Goal: Task Accomplishment & Management: Manage account settings

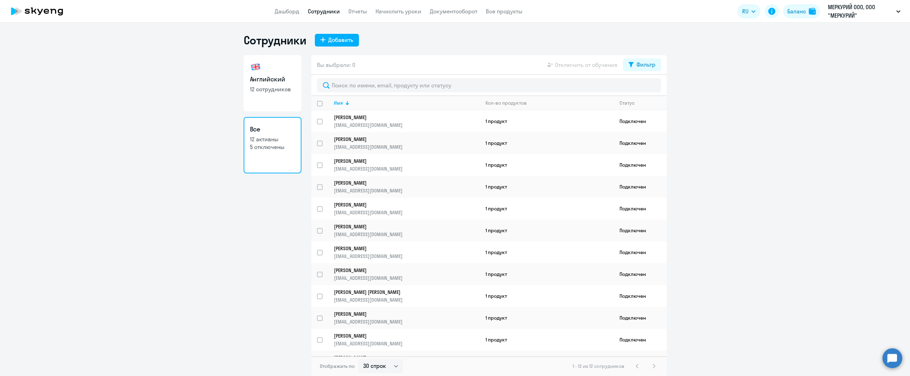
select select "30"
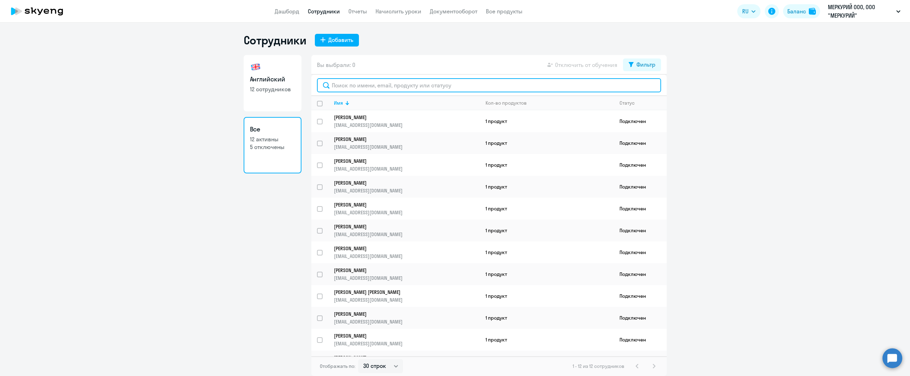
click at [372, 84] on input "text" at bounding box center [489, 85] width 344 height 14
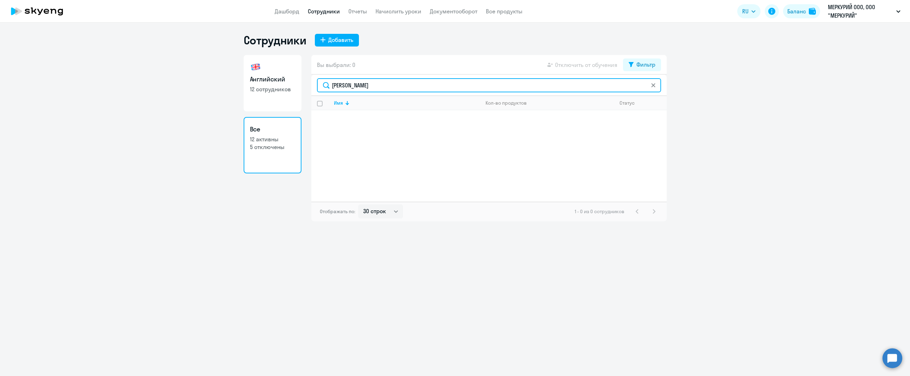
click at [347, 88] on input "[PERSON_NAME]" at bounding box center [489, 85] width 344 height 14
type input "[PERSON_NAME]"
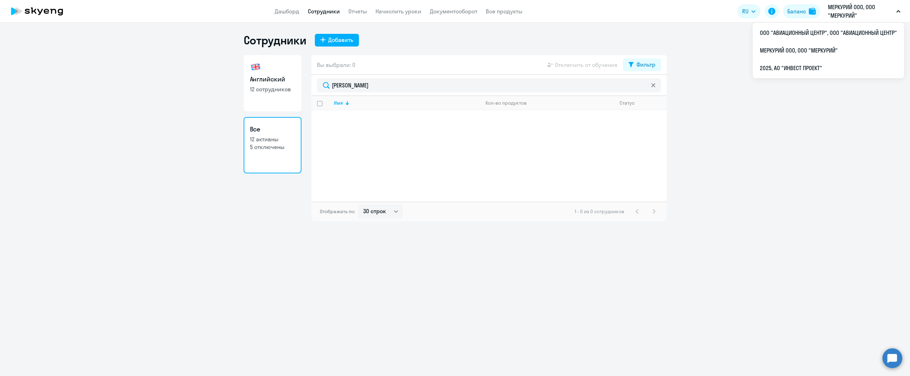
click at [872, 15] on p "МЕРКУРИЙ ООО, ООО "МЕРКУРИЙ"" at bounding box center [861, 11] width 66 height 17
click at [818, 62] on li "2025, АО "ИНВЕСТ ПРОЕКТ"" at bounding box center [828, 68] width 151 height 18
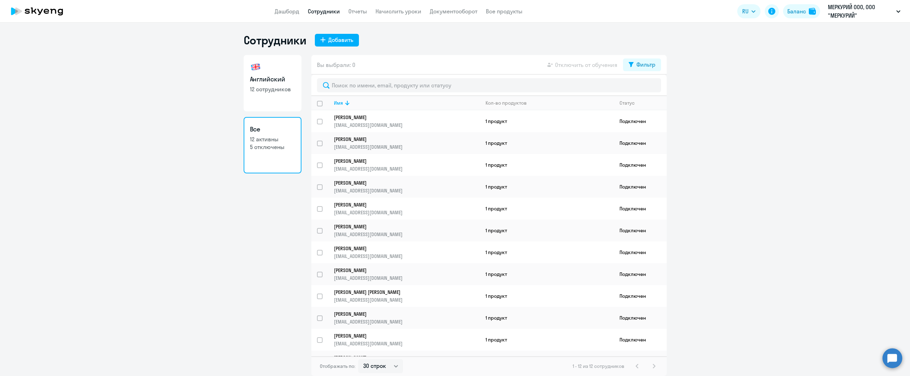
select select "30"
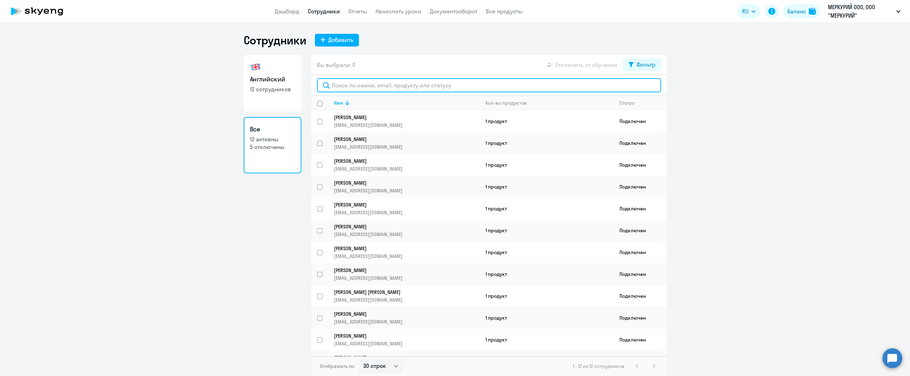
click at [395, 83] on input "text" at bounding box center [489, 85] width 344 height 14
paste input "[PERSON_NAME]"
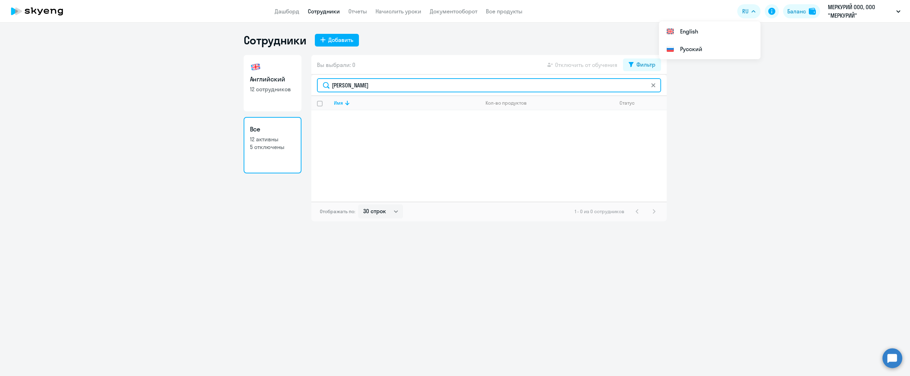
type input "[PERSON_NAME]"
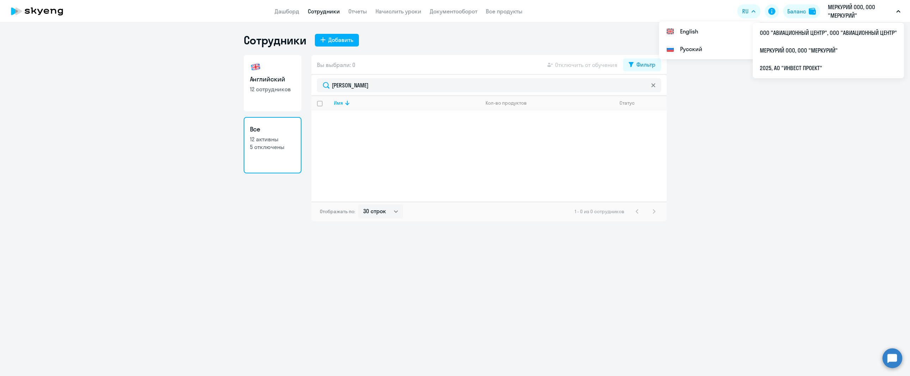
click at [883, 13] on p "МЕРКУРИЙ ООО, ООО "МЕРКУРИЙ"" at bounding box center [861, 11] width 66 height 17
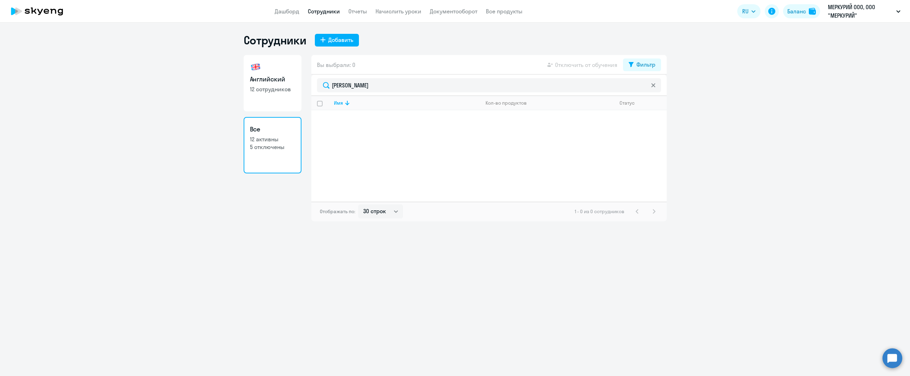
click at [863, 13] on p "МЕРКУРИЙ ООО, ООО "МЕРКУРИЙ"" at bounding box center [861, 11] width 66 height 17
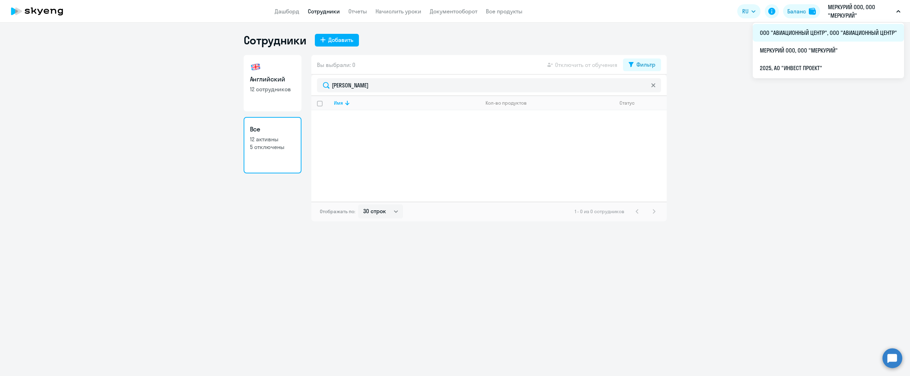
click at [848, 34] on li "ООО "АВИАЦИОННЫЙ ЦЕНТР", ООО "АВИАЦИОННЫЙ ЦЕНТР"" at bounding box center [828, 33] width 151 height 18
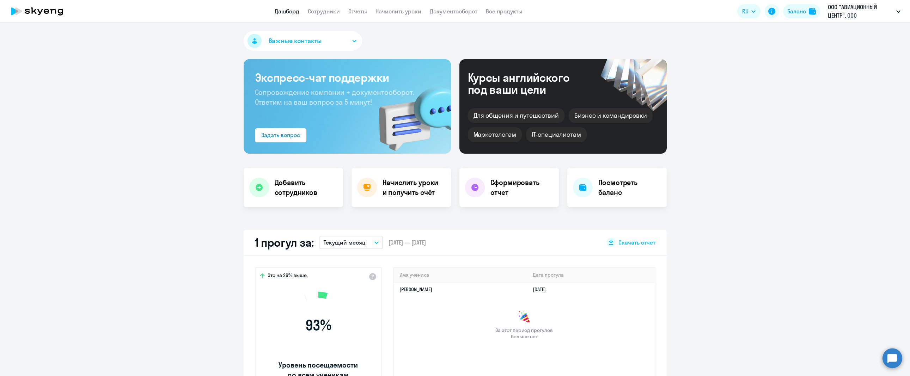
select select "30"
click at [324, 15] on app-menu-item-link "Сотрудники" at bounding box center [324, 11] width 32 height 9
click at [324, 13] on link "Сотрудники" at bounding box center [324, 11] width 32 height 7
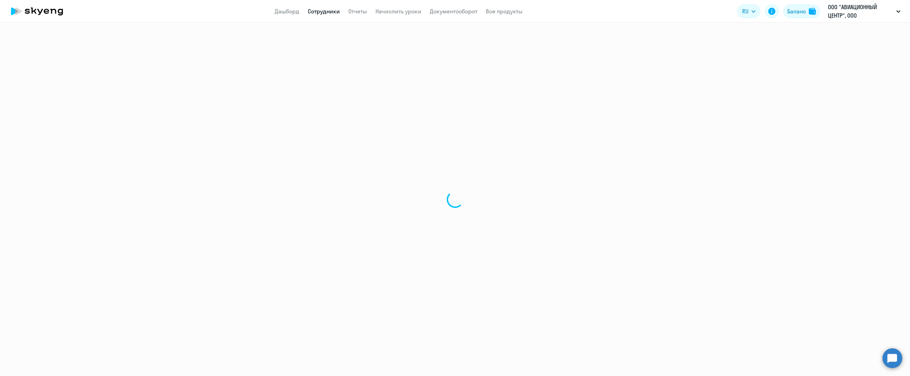
select select "30"
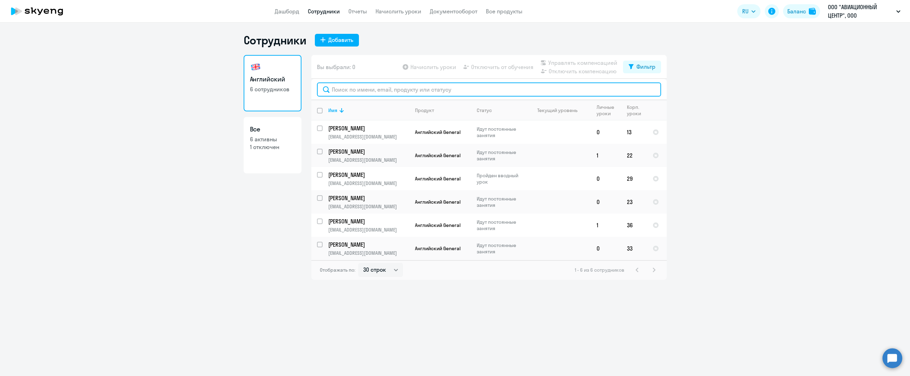
click at [367, 93] on input "text" at bounding box center [489, 89] width 344 height 14
paste input "[PERSON_NAME]"
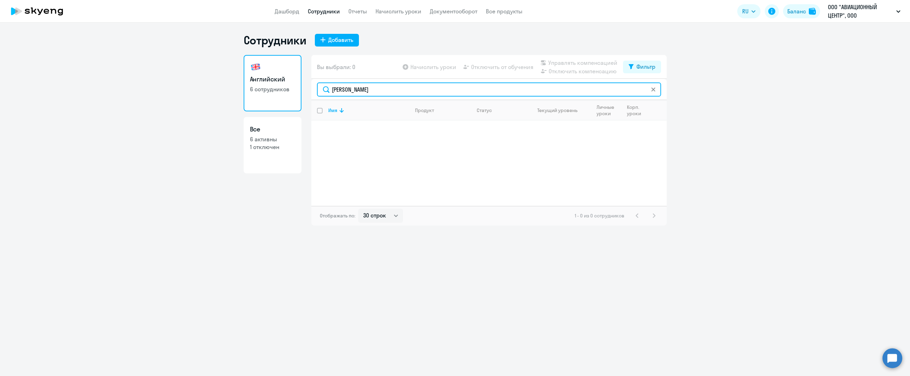
click at [363, 91] on input "[PERSON_NAME]" at bounding box center [489, 89] width 344 height 14
type input "[PERSON_NAME]"
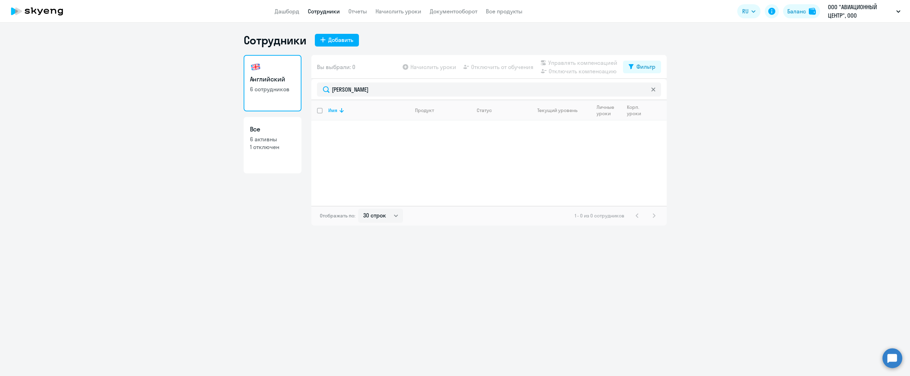
click at [270, 145] on p "1 отключен" at bounding box center [272, 147] width 45 height 8
select select "30"
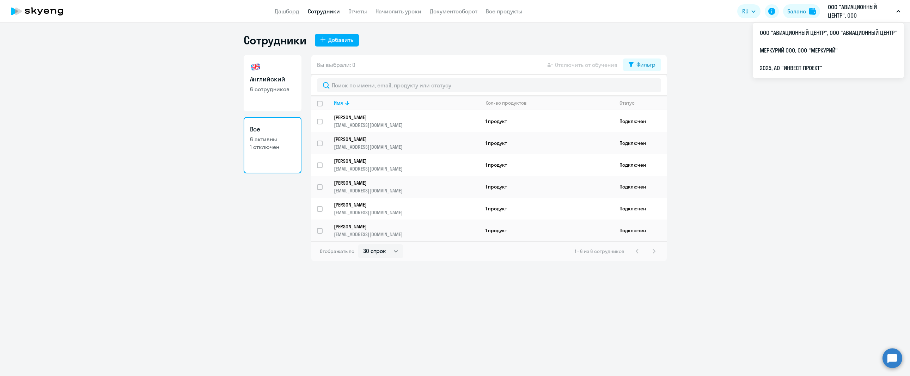
click at [832, 16] on p "ООО "АВИАЦИОННЫЙ ЦЕНТР", ООО "АВИАЦИОННЫЙ ЦЕНТР"" at bounding box center [861, 11] width 66 height 17
click at [819, 48] on li "МЕРКУРИЙ ООО, ООО "МЕРКУРИЙ"" at bounding box center [828, 51] width 151 height 18
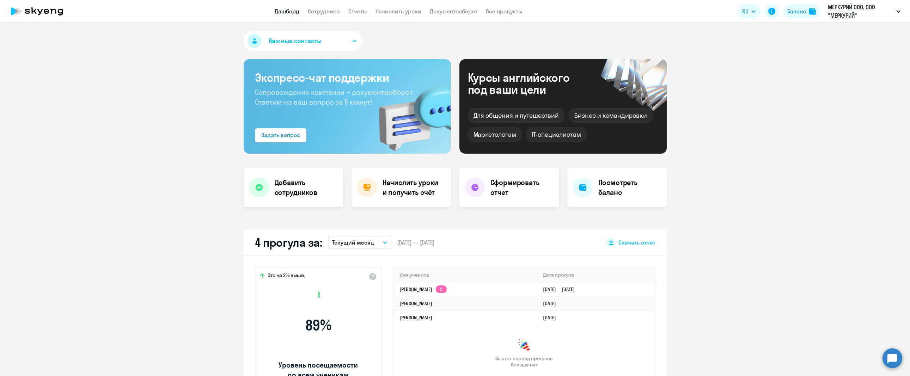
select select "30"
click at [328, 9] on link "Сотрудники" at bounding box center [324, 11] width 32 height 7
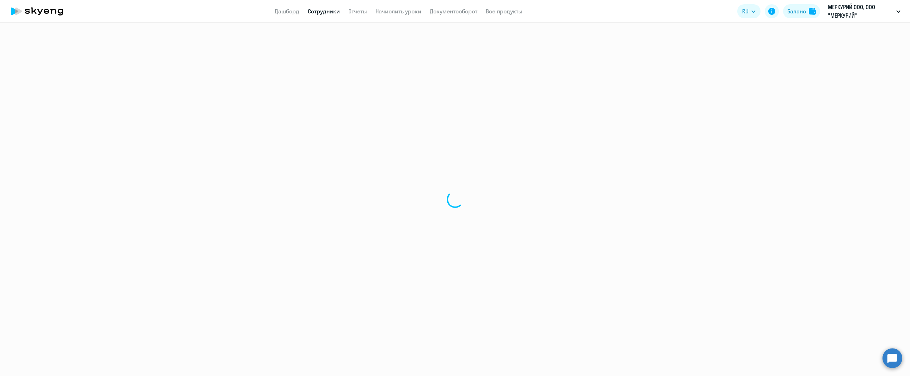
select select "30"
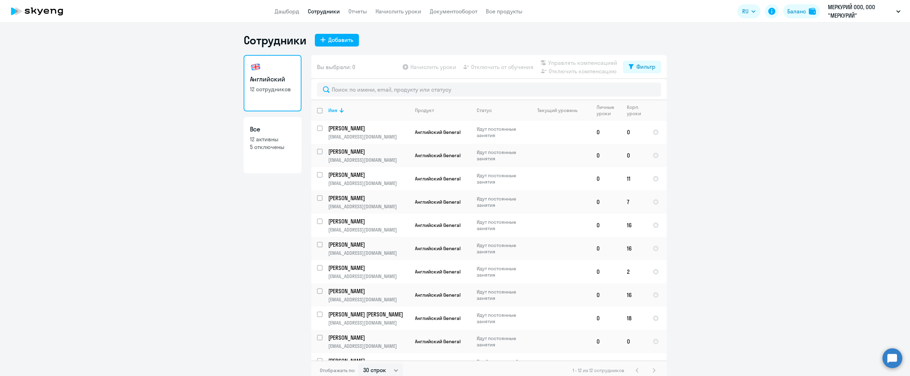
click at [261, 155] on link "Все 12 активны 5 отключены" at bounding box center [273, 145] width 58 height 56
select select "30"
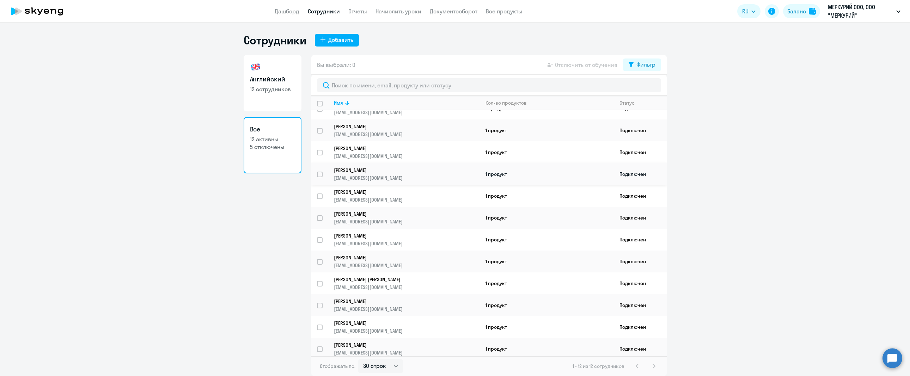
scroll to position [16, 0]
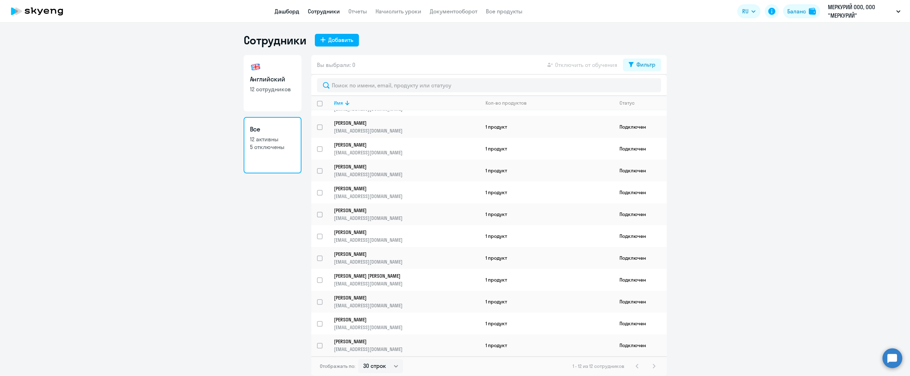
click at [287, 10] on link "Дашборд" at bounding box center [287, 11] width 25 height 7
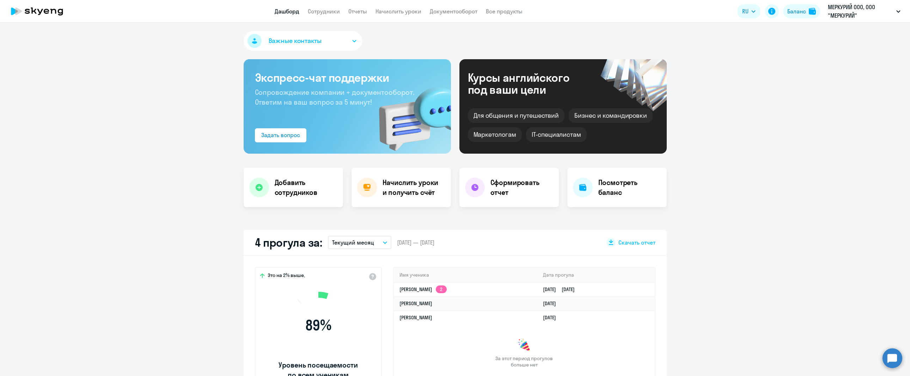
select select "30"
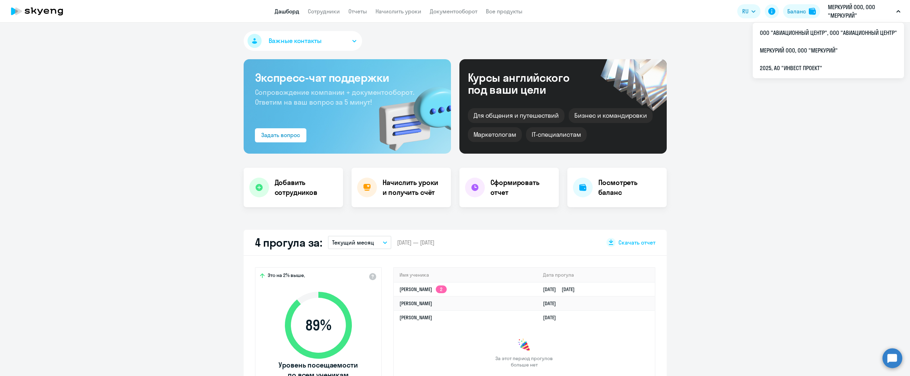
click at [840, 7] on p "МЕРКУРИЙ ООО, ООО "МЕРКУРИЙ"" at bounding box center [861, 11] width 66 height 17
click at [839, 9] on p "МЕРКУРИЙ ООО, ООО "МЕРКУРИЙ"" at bounding box center [861, 11] width 66 height 17
click at [807, 68] on li "2025, АО "ИНВЕСТ ПРОЕКТ"" at bounding box center [828, 68] width 151 height 18
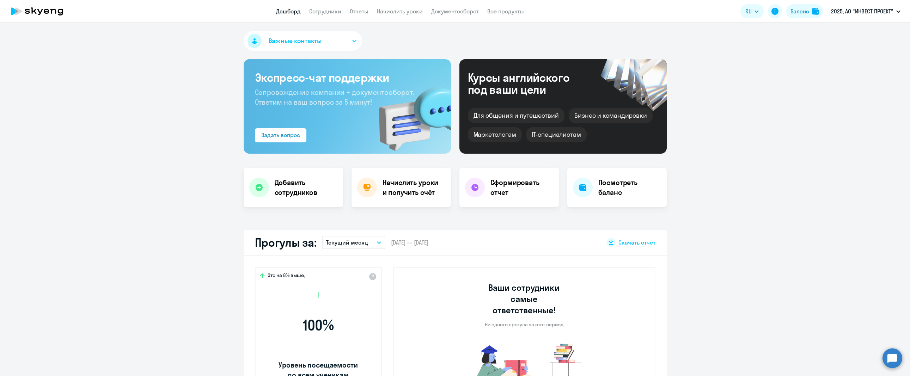
select select "30"
click at [317, 6] on app-header "Дашборд Сотрудники Отчеты Начислить уроки Документооборот Все продукты Дашборд …" at bounding box center [455, 11] width 910 height 23
click at [318, 12] on link "Сотрудники" at bounding box center [325, 11] width 32 height 7
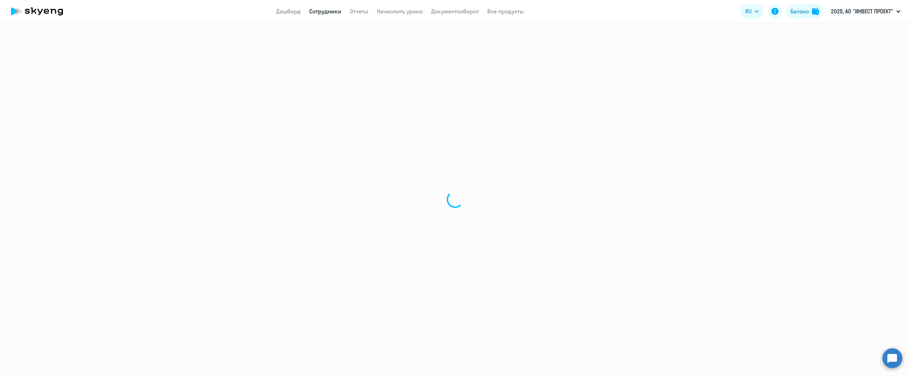
select select "30"
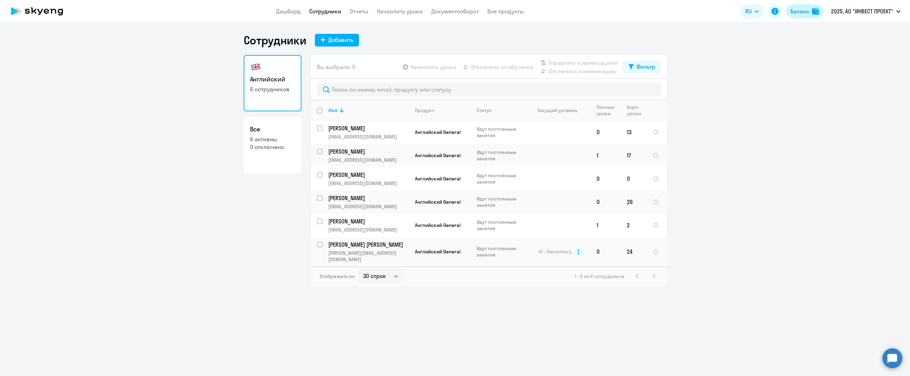
click at [798, 13] on div "Баланс" at bounding box center [799, 11] width 19 height 8
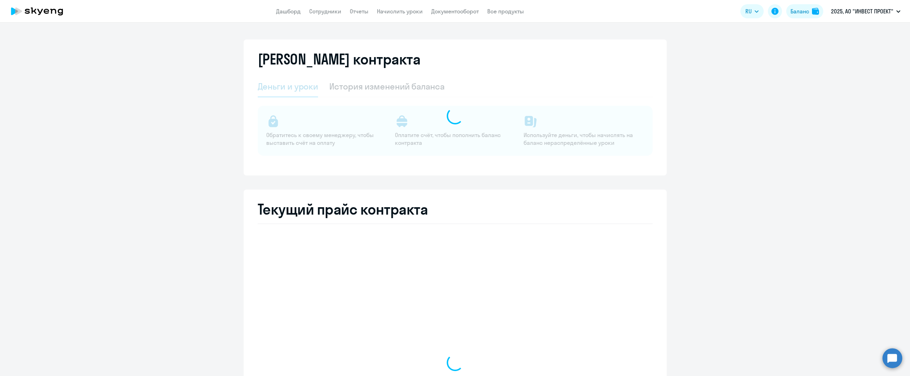
select select "english_adult_not_native_speaker"
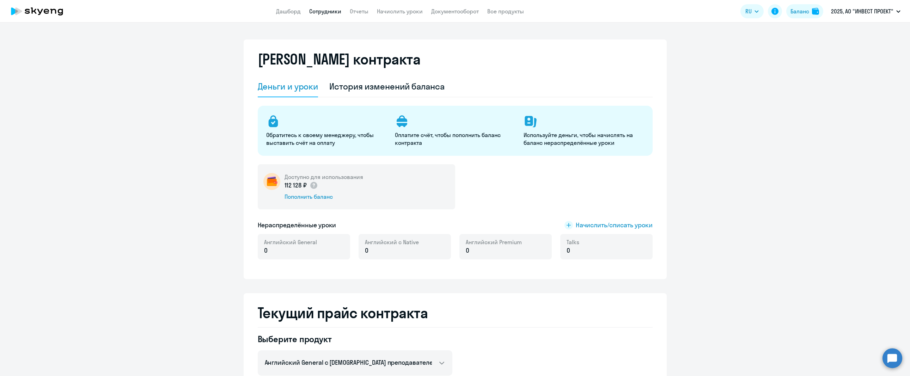
click at [331, 10] on link "Сотрудники" at bounding box center [325, 11] width 32 height 7
select select "30"
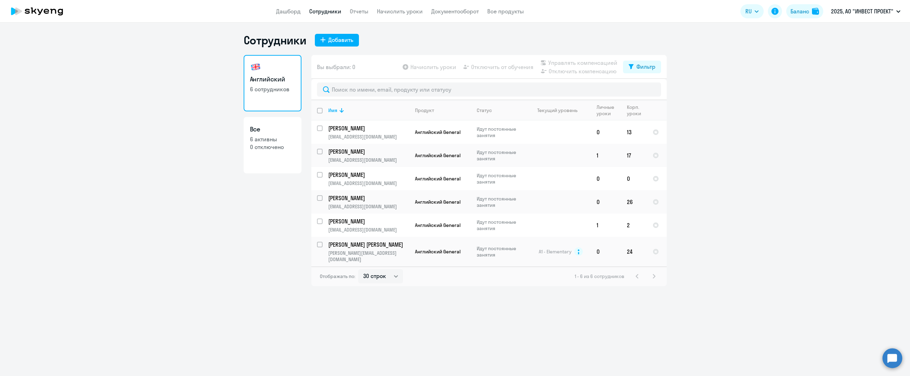
click at [116, 93] on ng-component "Сотрудники Добавить Английский 6 сотрудников Все 6 активны 0 отключено Вы выбра…" at bounding box center [455, 159] width 910 height 253
click at [338, 40] on div "Добавить" at bounding box center [340, 40] width 25 height 8
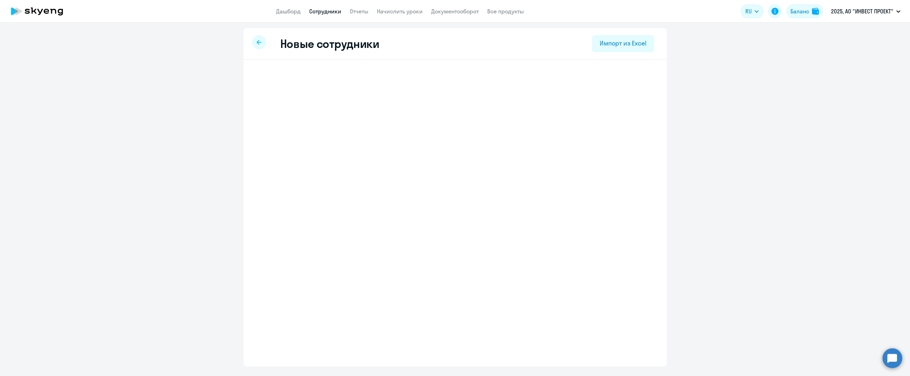
select select "english_adult_not_native_speaker"
select select "3"
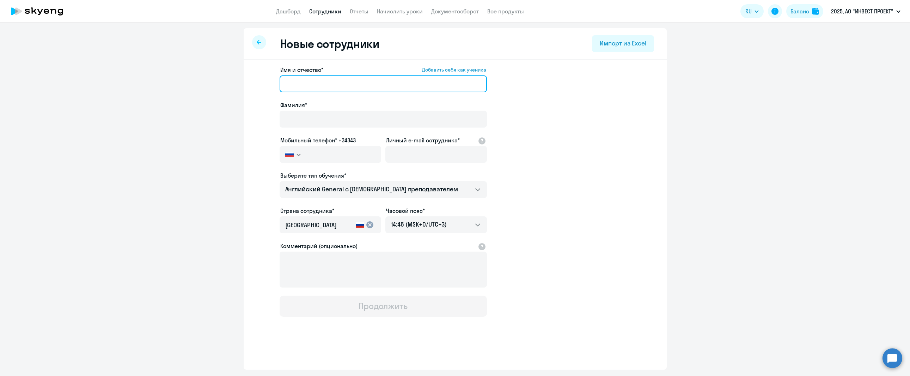
click at [360, 79] on input "Имя и отчество* Добавить себя как ученика" at bounding box center [383, 83] width 207 height 17
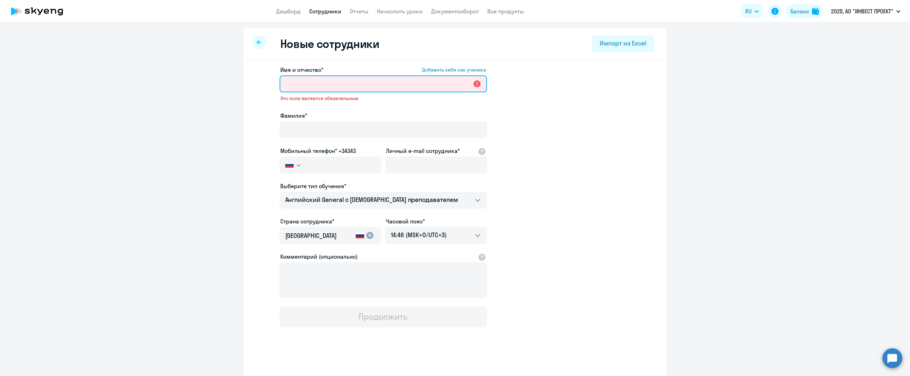
click at [338, 84] on input "Имя и отчество* Добавить себя как ученика" at bounding box center [383, 83] width 207 height 17
paste input "[PERSON_NAME]"
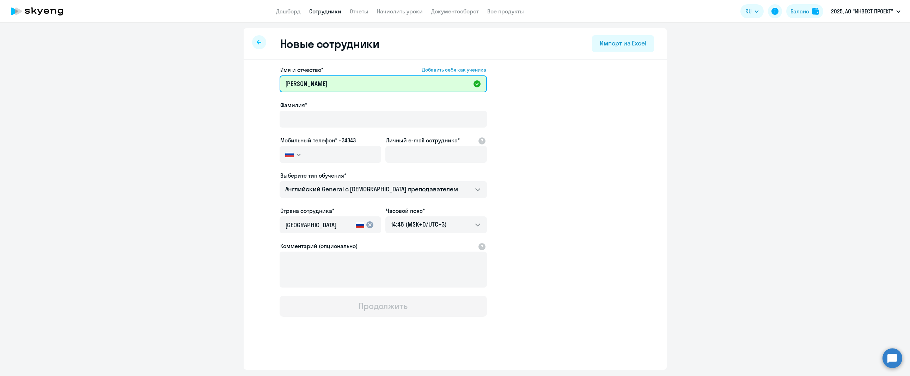
click at [347, 85] on input "[PERSON_NAME]" at bounding box center [383, 83] width 207 height 17
type input "[PERSON_NAME]"
click at [356, 110] on div "Фамилия*" at bounding box center [383, 116] width 207 height 30
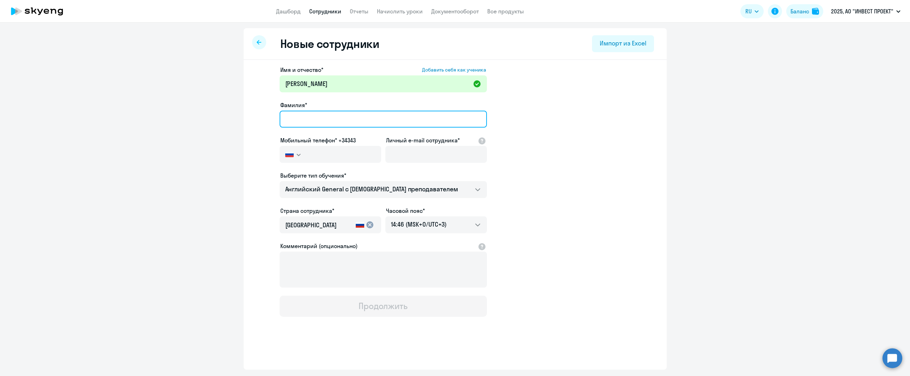
click at [348, 116] on input "Фамилия*" at bounding box center [383, 119] width 207 height 17
paste input "[PERSON_NAME]"
type input "[PERSON_NAME]"
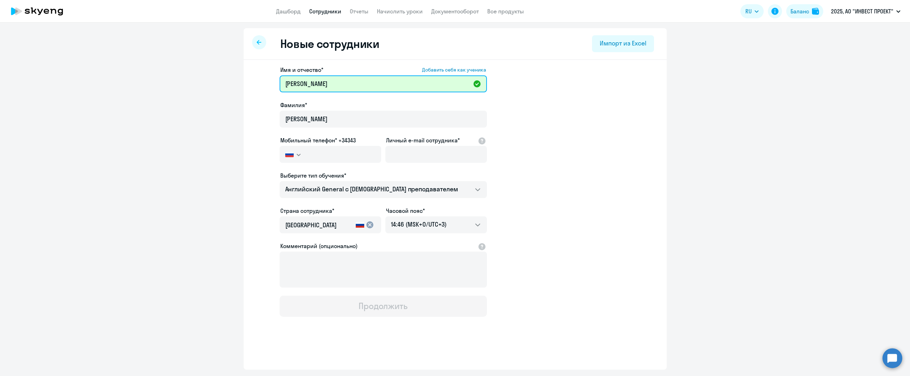
click at [356, 78] on input "[PERSON_NAME]" at bounding box center [383, 83] width 207 height 17
type input "[PERSON_NAME]"
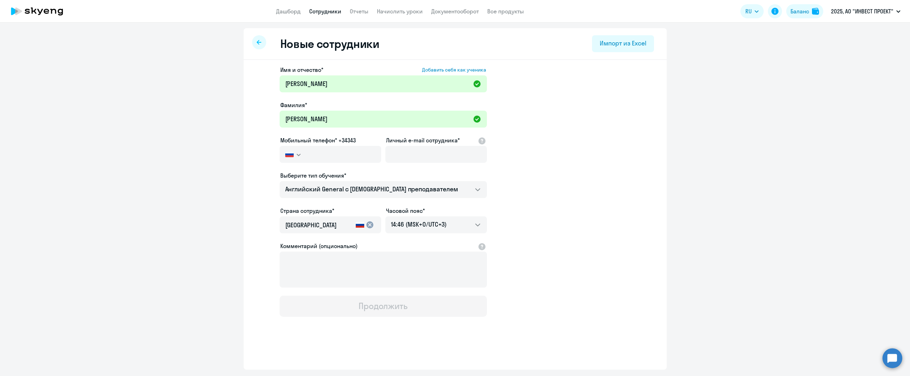
click at [589, 134] on app-new-student-form "Имя и отчество* Добавить себя как ученика [PERSON_NAME]* [PERSON_NAME] телефон*…" at bounding box center [455, 191] width 400 height 251
click at [328, 155] on input "text" at bounding box center [343, 154] width 75 height 17
paste input "[PHONE_NUMBER]"
type input "[PHONE_NUMBER]"
click at [319, 155] on input "[PHONE_NUMBER]" at bounding box center [343, 154] width 75 height 17
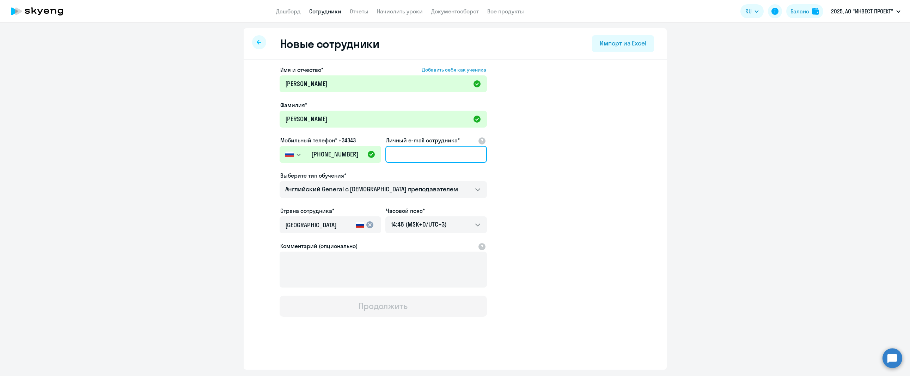
click at [421, 150] on input "Личный e-mail сотрудника*" at bounding box center [436, 154] width 102 height 17
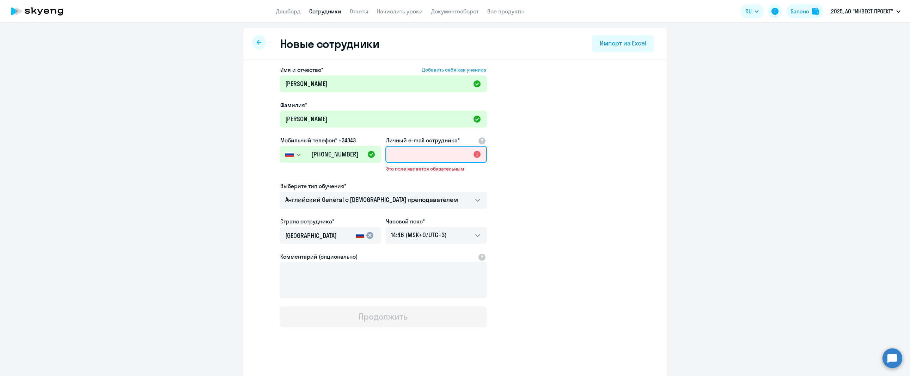
click at [421, 161] on input "Личный e-mail сотрудника*" at bounding box center [436, 154] width 102 height 17
paste input "[EMAIL_ADDRESS][DOMAIN_NAME]"
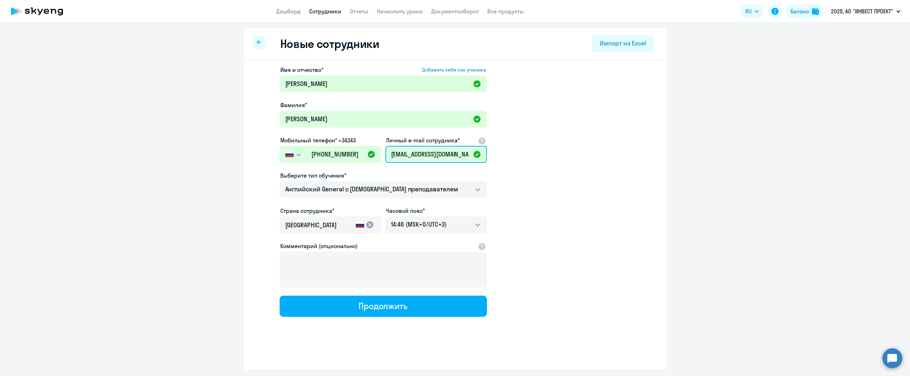
type input "[EMAIL_ADDRESS][DOMAIN_NAME]"
click at [564, 209] on app-new-student-form "Имя и отчество* Добавить себя как ученика [PERSON_NAME]* [PERSON_NAME] телефон*…" at bounding box center [455, 191] width 400 height 251
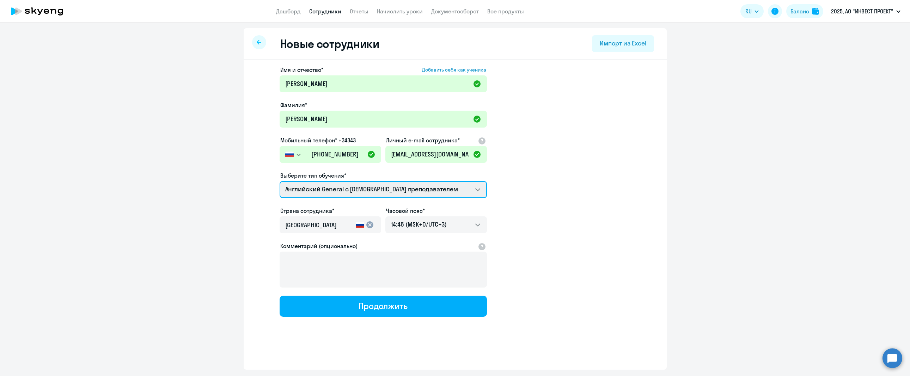
click at [452, 191] on select "Премиум английский с русскоговорящим преподавателем Английский General с [DEMOG…" at bounding box center [383, 189] width 207 height 17
select select "english_adult_not_native_speaker_premium"
click at [280, 181] on select "Премиум английский с русскоговорящим преподавателем Английский General с [DEMOG…" at bounding box center [383, 189] width 207 height 17
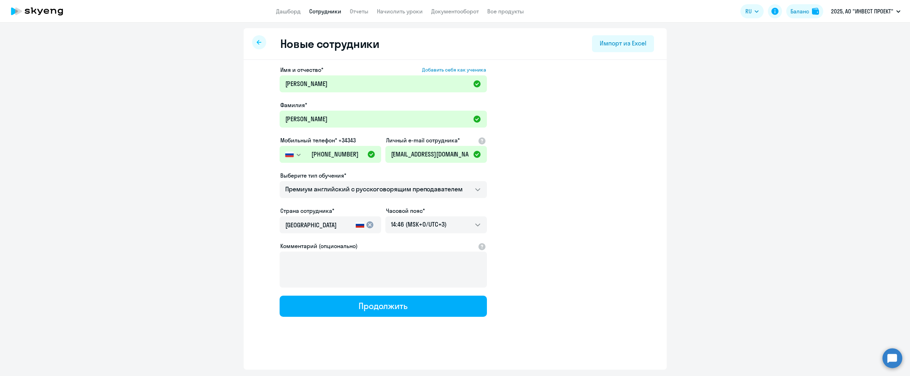
click at [534, 230] on app-new-student-form "Имя и отчество* Добавить себя как ученика [PERSON_NAME]* [PERSON_NAME] телефон*…" at bounding box center [455, 191] width 400 height 251
click at [258, 243] on app-new-student-form "Имя и отчество* Добавить себя как ученика [PERSON_NAME]* [PERSON_NAME] телефон*…" at bounding box center [455, 191] width 400 height 251
drag, startPoint x: 74, startPoint y: 108, endPoint x: 92, endPoint y: 118, distance: 20.3
click at [75, 109] on ng-component "Новые сотрудники Импорт из Excel Имя и отчество* Добавить себя как ученика [PER…" at bounding box center [455, 199] width 910 height 342
click at [117, 142] on ng-component "Новые сотрудники Импорт из Excel Имя и отчество* Добавить себя как ученика [PER…" at bounding box center [455, 199] width 910 height 342
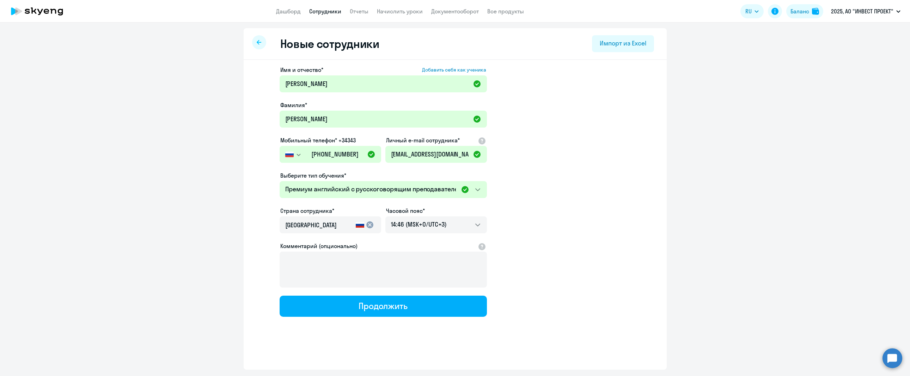
click at [24, 80] on ng-component "Новые сотрудники Импорт из Excel Имя и отчество* Добавить себя как ученика [PER…" at bounding box center [455, 199] width 910 height 342
click at [865, 11] on p "2025, АО "ИНВЕСТ ПРОЕКТ"" at bounding box center [862, 11] width 62 height 8
click at [851, 8] on p "2025, АО "ИНВЕСТ ПРОЕКТ"" at bounding box center [862, 11] width 62 height 8
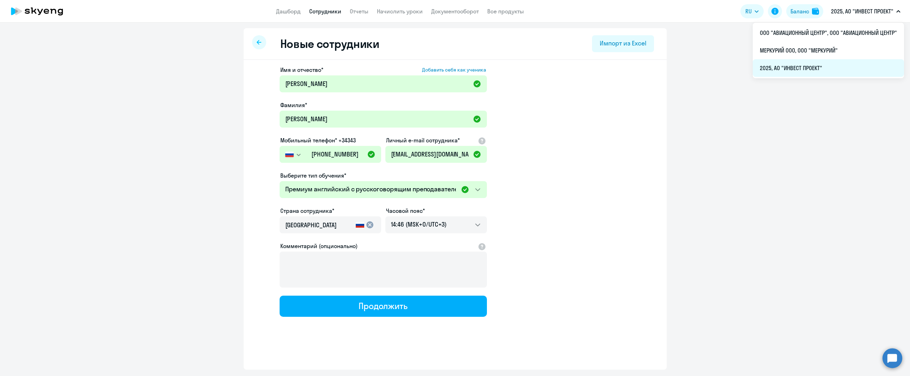
click at [791, 62] on li "2025, АО "ИНВЕСТ ПРОЕКТ"" at bounding box center [828, 68] width 151 height 18
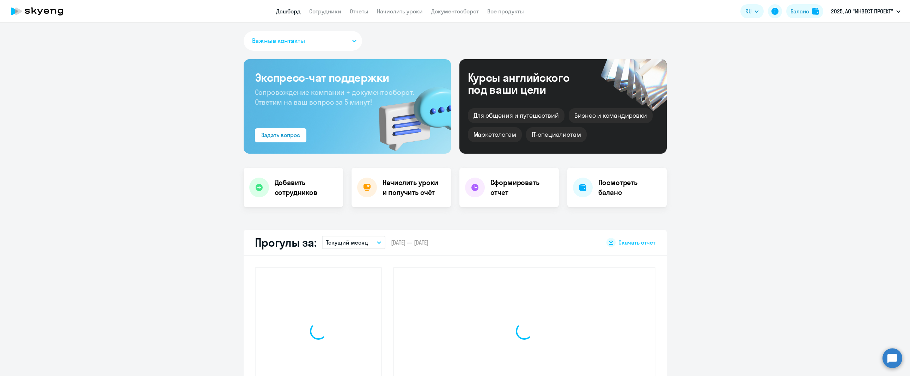
select select "30"
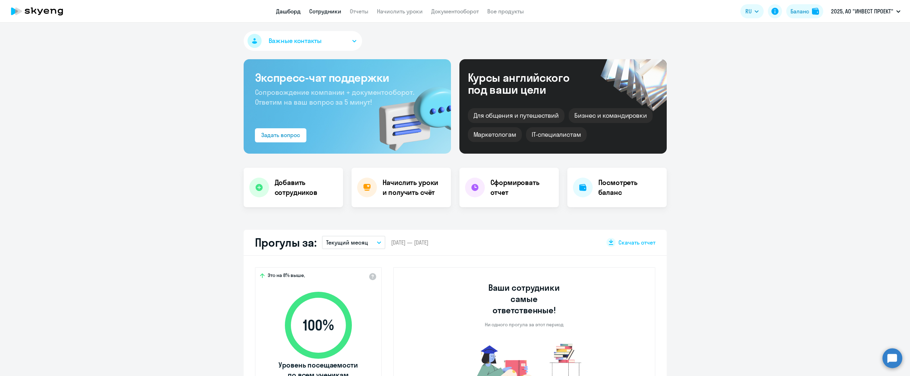
click at [328, 13] on link "Сотрудники" at bounding box center [325, 11] width 32 height 7
select select "30"
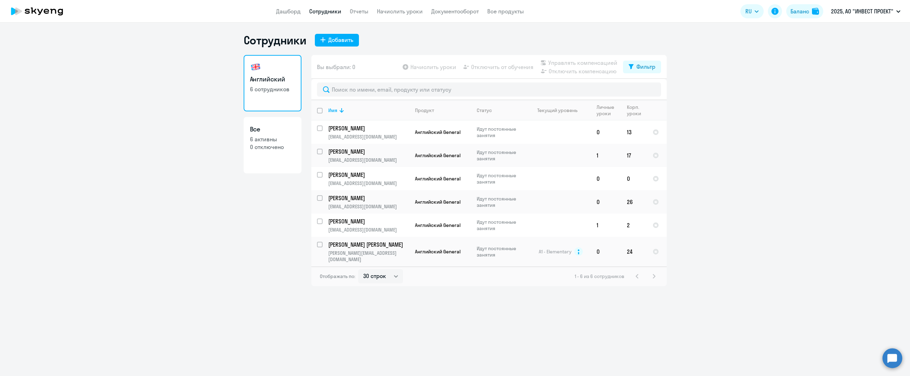
click at [270, 156] on link "Все 6 активны 0 отключено" at bounding box center [273, 145] width 58 height 56
select select "30"
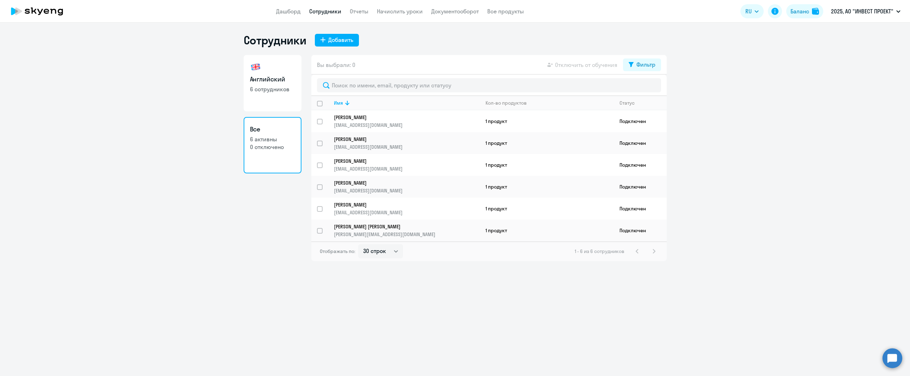
click at [281, 95] on link "Английский 6 сотрудников" at bounding box center [273, 83] width 58 height 56
select select "30"
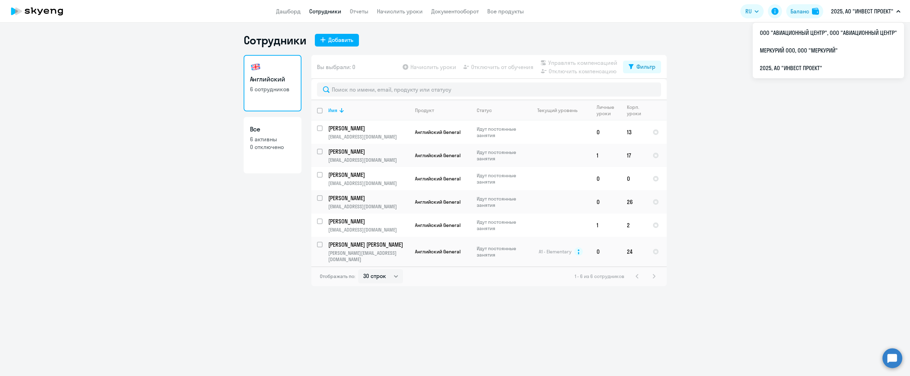
click at [844, 14] on p "2025, АО "ИНВЕСТ ПРОЕКТ"" at bounding box center [862, 11] width 62 height 8
click at [847, 12] on p "2025, АО "ИНВЕСТ ПРОЕКТ"" at bounding box center [862, 11] width 62 height 8
click at [849, 11] on p "2025, АО "ИНВЕСТ ПРОЕКТ"" at bounding box center [862, 11] width 62 height 8
click at [849, 10] on p "2025, АО "ИНВЕСТ ПРОЕКТ"" at bounding box center [862, 11] width 62 height 8
click at [816, 55] on li "МЕРКУРИЙ ООО, ООО "МЕРКУРИЙ"" at bounding box center [828, 51] width 151 height 18
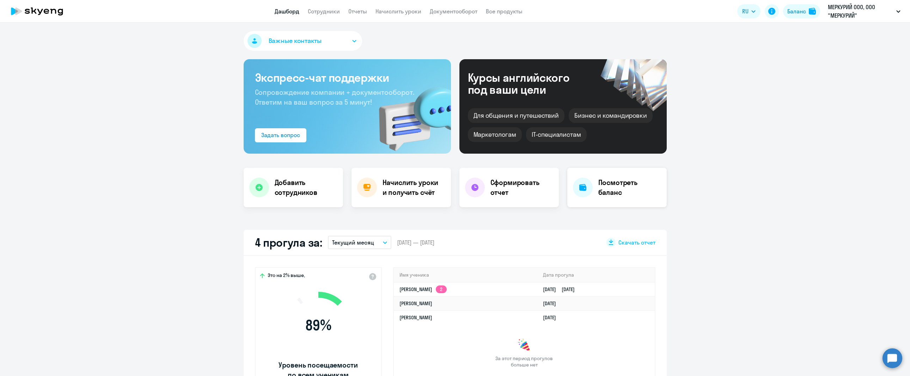
select select "30"
click at [324, 14] on link "Сотрудники" at bounding box center [324, 11] width 32 height 7
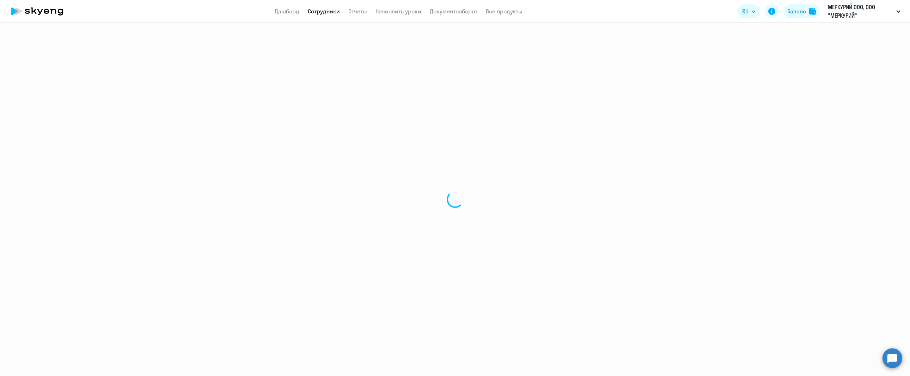
select select "30"
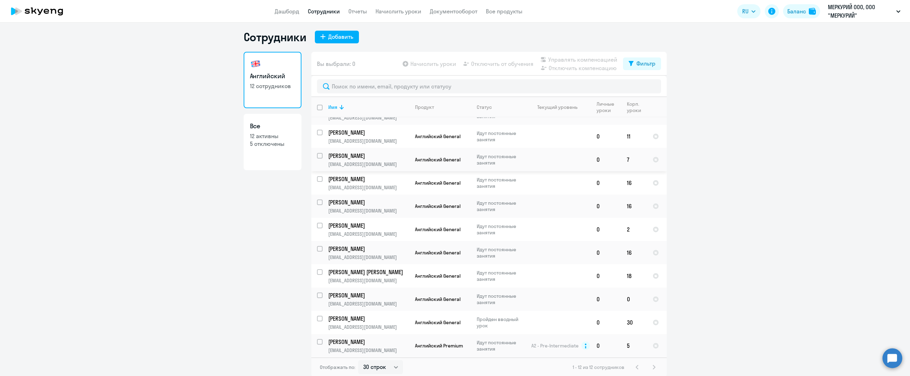
scroll to position [4, 0]
click at [396, 344] on p "[PERSON_NAME]" at bounding box center [368, 341] width 80 height 8
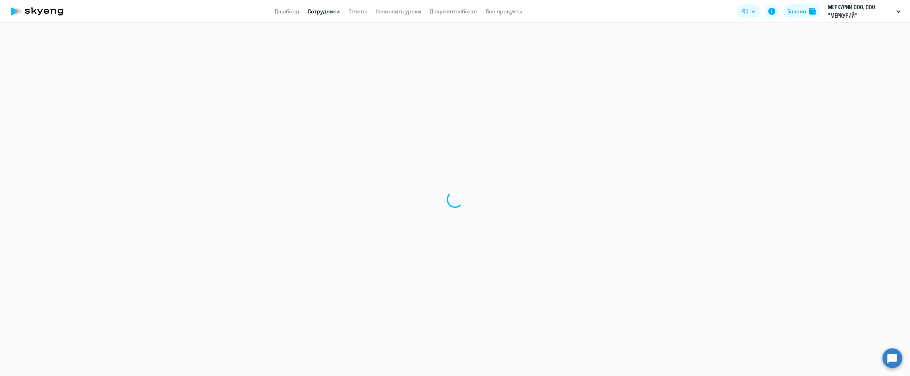
select select "english"
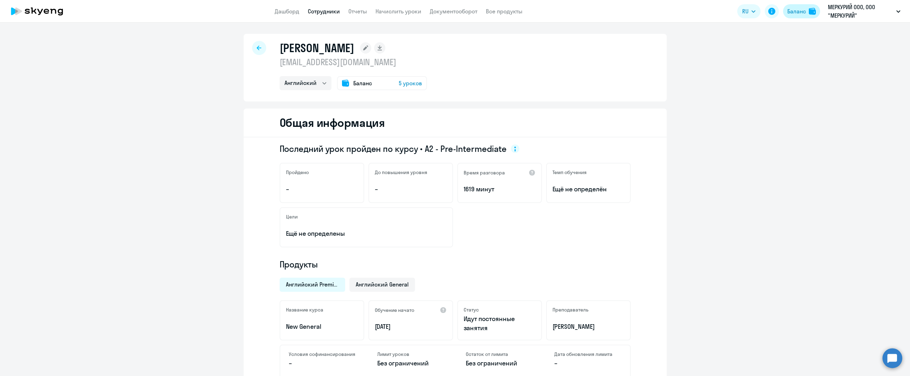
click at [800, 11] on div "Баланс" at bounding box center [796, 11] width 19 height 8
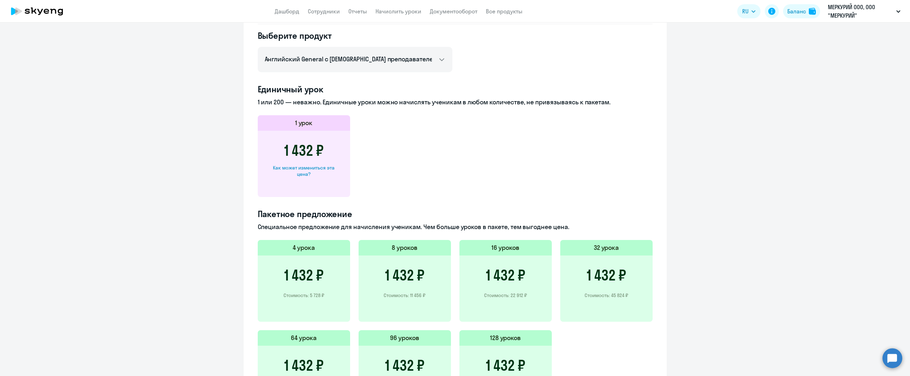
scroll to position [207, 0]
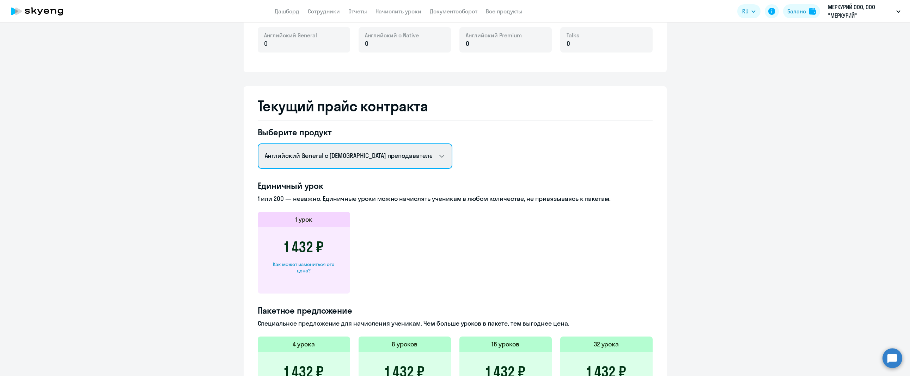
click at [426, 155] on select "Английский General с русскоговорящим преподавателем Английский General с [DEMOG…" at bounding box center [355, 155] width 195 height 25
select select "english_adult_not_native_speaker_premium"
click at [258, 143] on select "Английский General с русскоговорящим преподавателем Английский General с [DEMOG…" at bounding box center [355, 155] width 195 height 25
click at [822, 78] on ng-component "[PERSON_NAME] контракта [PERSON_NAME] и уроки История изменений баланса Обратит…" at bounding box center [455, 181] width 910 height 696
click at [791, 113] on ng-component "[PERSON_NAME] контракта [PERSON_NAME] и уроки История изменений баланса Обратит…" at bounding box center [455, 181] width 910 height 696
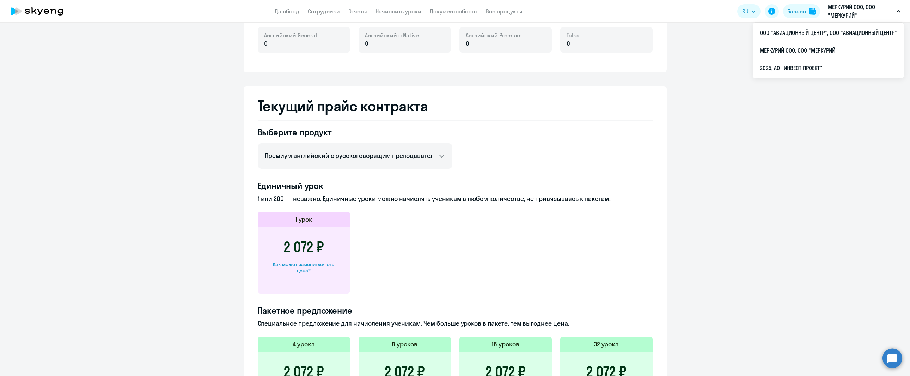
click at [845, 19] on p "МЕРКУРИЙ ООО, ООО "МЕРКУРИЙ"" at bounding box center [861, 11] width 66 height 17
click at [846, 19] on p "МЕРКУРИЙ ООО, ООО "МЕРКУРИЙ"" at bounding box center [861, 11] width 66 height 17
click at [814, 159] on ng-component "[PERSON_NAME] контракта [PERSON_NAME] и уроки История изменений баланса Обратит…" at bounding box center [455, 181] width 910 height 696
click at [868, 128] on ng-component "[PERSON_NAME] контракта [PERSON_NAME] и уроки История изменений баланса Обратит…" at bounding box center [455, 181] width 910 height 696
click at [857, 10] on p "МЕРКУРИЙ ООО, ООО "МЕРКУРИЙ"" at bounding box center [861, 11] width 66 height 17
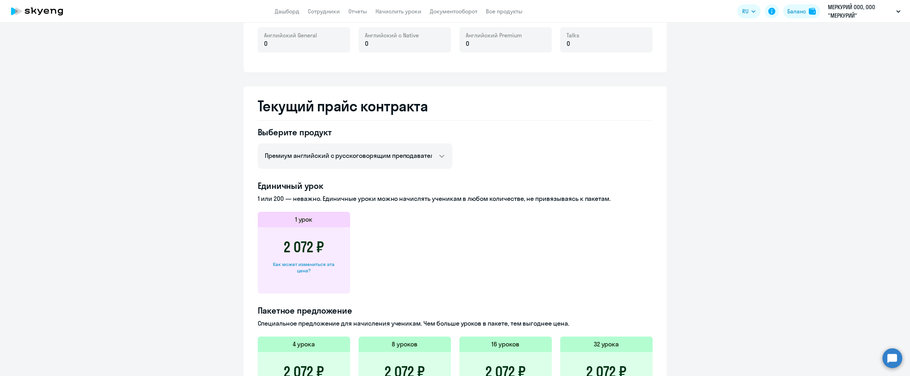
click at [856, 10] on p "МЕРКУРИЙ ООО, ООО "МЕРКУРИЙ"" at bounding box center [861, 11] width 66 height 17
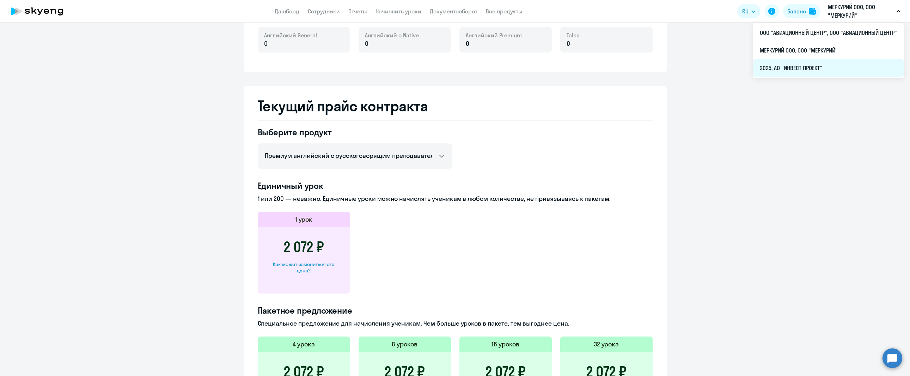
click at [806, 72] on li "2025, АО "ИНВЕСТ ПРОЕКТ"" at bounding box center [828, 68] width 151 height 18
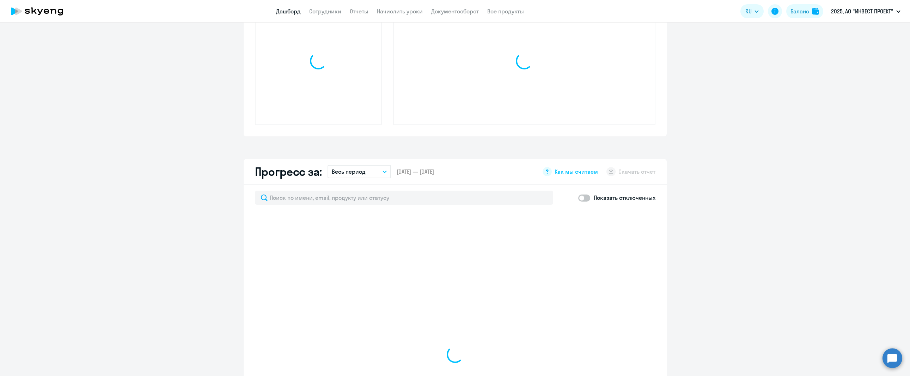
select select "30"
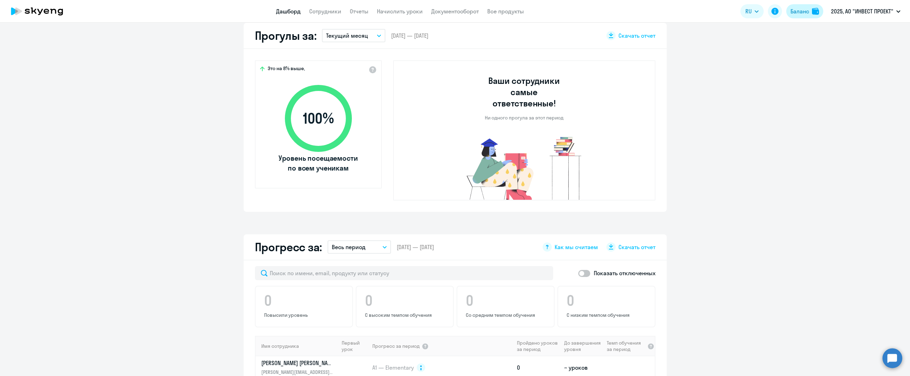
click at [803, 10] on div "Баланс" at bounding box center [799, 11] width 19 height 8
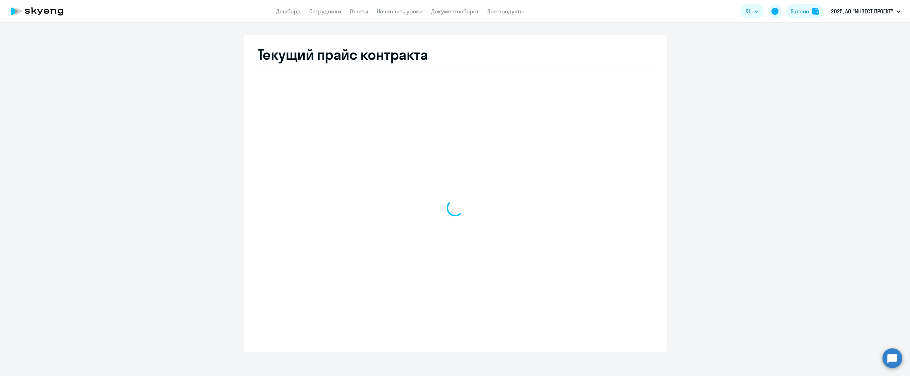
scroll to position [258, 0]
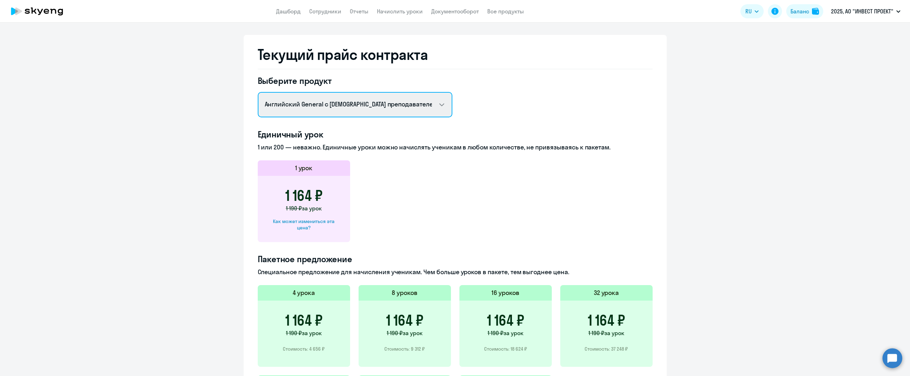
click at [390, 109] on select "Английский General с русскоговорящим преподавателем Английский General с [DEMOG…" at bounding box center [355, 104] width 195 height 25
select select "english_adult_not_native_speaker_premium"
click at [258, 92] on select "Английский General с русскоговорящим преподавателем Английский General с [DEMOG…" at bounding box center [355, 104] width 195 height 25
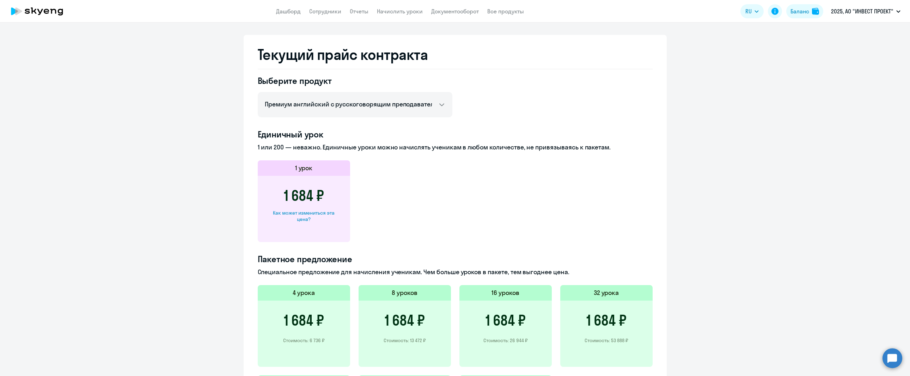
click at [157, 229] on ng-component "[PERSON_NAME] контракта [PERSON_NAME] и уроки История изменений баланса Обратит…" at bounding box center [455, 129] width 910 height 696
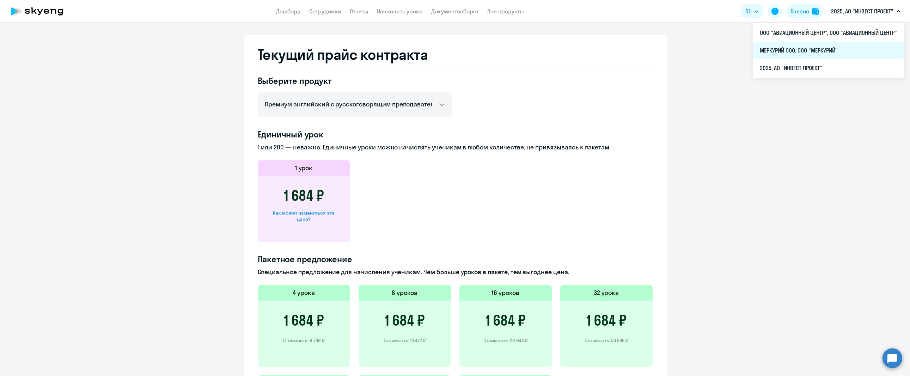
click at [820, 49] on li "МЕРКУРИЙ ООО, ООО "МЕРКУРИЙ"" at bounding box center [828, 51] width 151 height 18
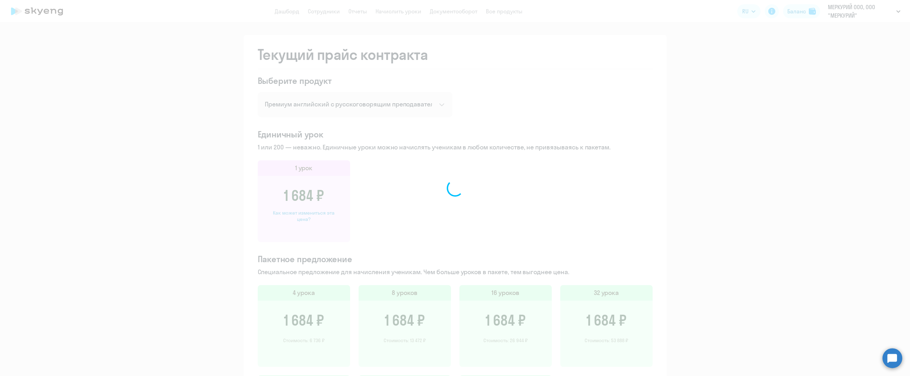
scroll to position [322, 0]
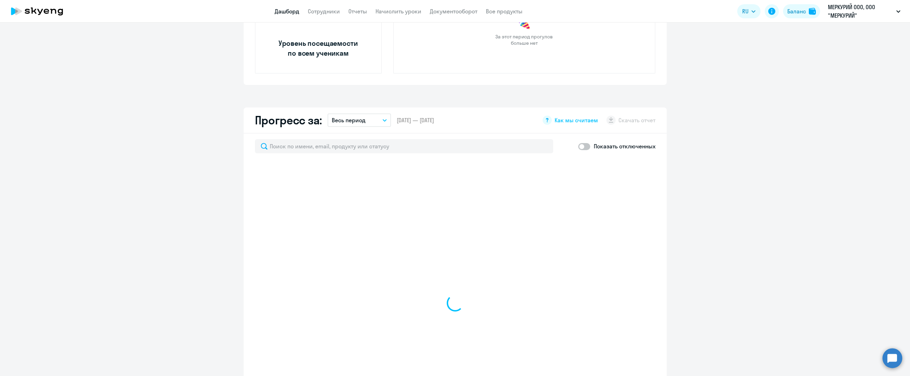
select select "30"
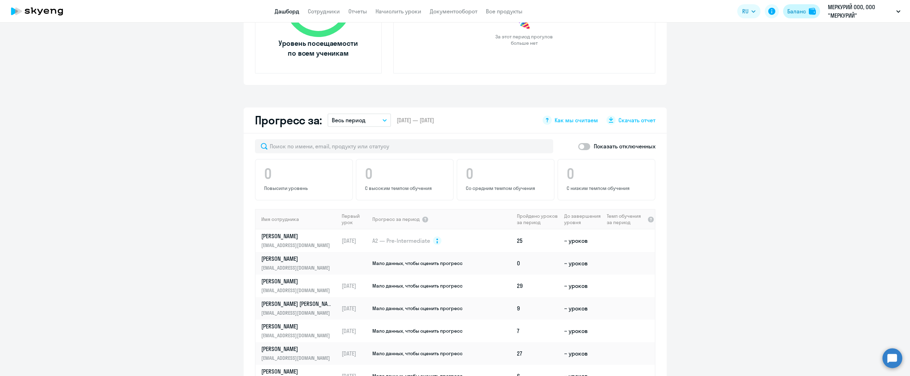
click at [787, 10] on div "Баланс" at bounding box center [795, 11] width 19 height 8
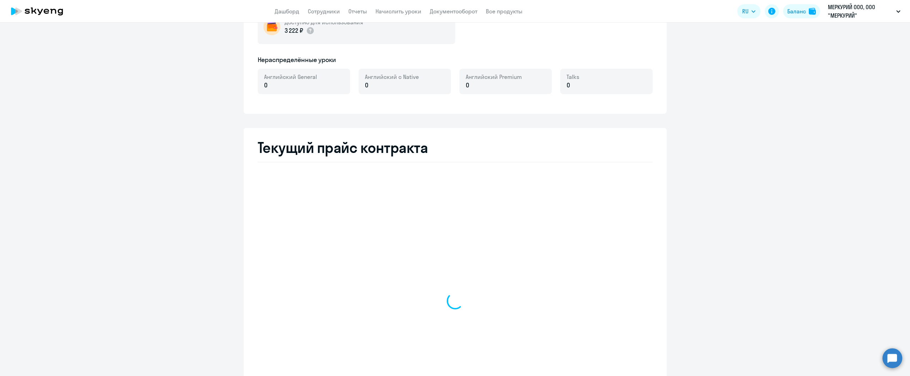
scroll to position [258, 0]
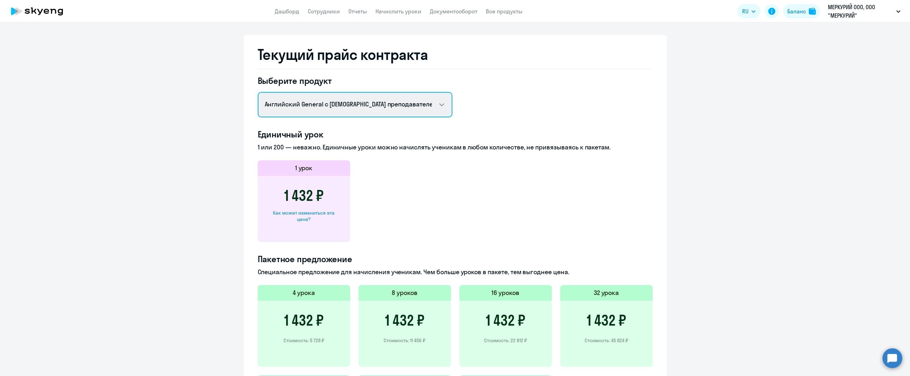
click at [359, 108] on select "Английский General с русскоговорящим преподавателем Английский General с [DEMOG…" at bounding box center [355, 104] width 195 height 25
select select "english_adult_not_native_speaker_premium"
click at [258, 92] on select "Английский General с русскоговорящим преподавателем Английский General с [DEMOG…" at bounding box center [355, 104] width 195 height 25
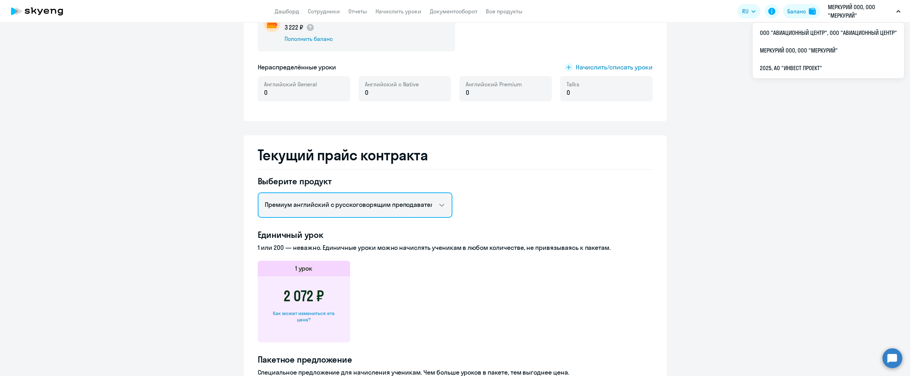
scroll to position [153, 0]
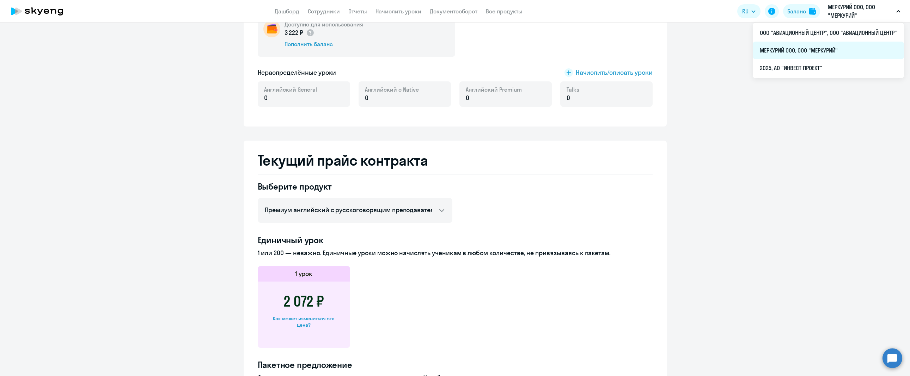
click at [802, 54] on li "МЕРКУРИЙ ООО, ООО "МЕРКУРИЙ"" at bounding box center [828, 51] width 151 height 18
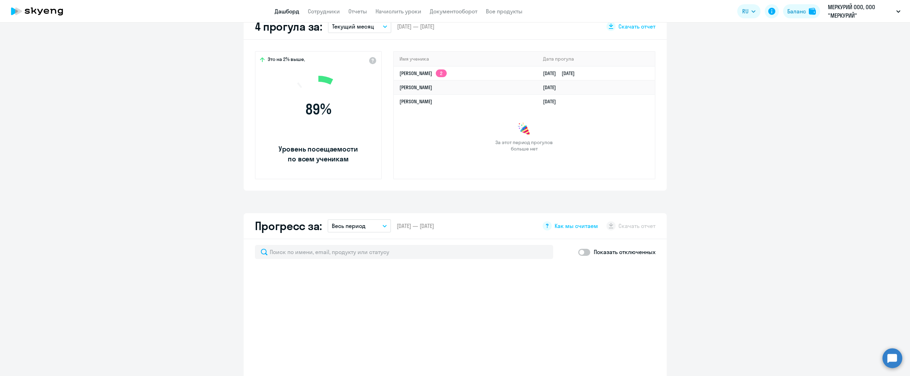
select select "30"
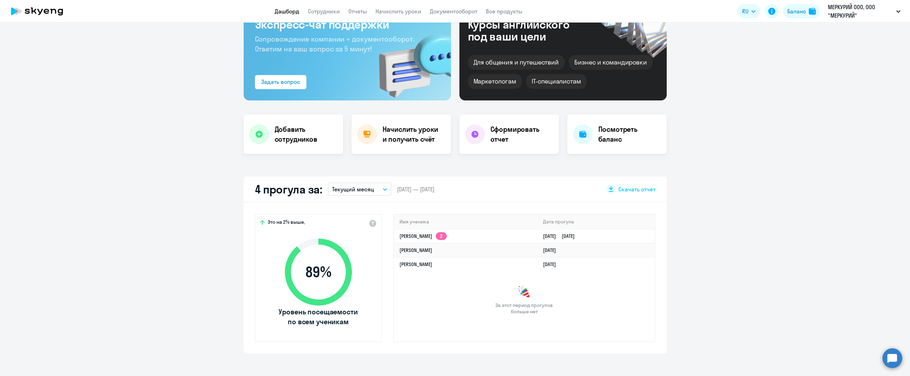
scroll to position [40, 0]
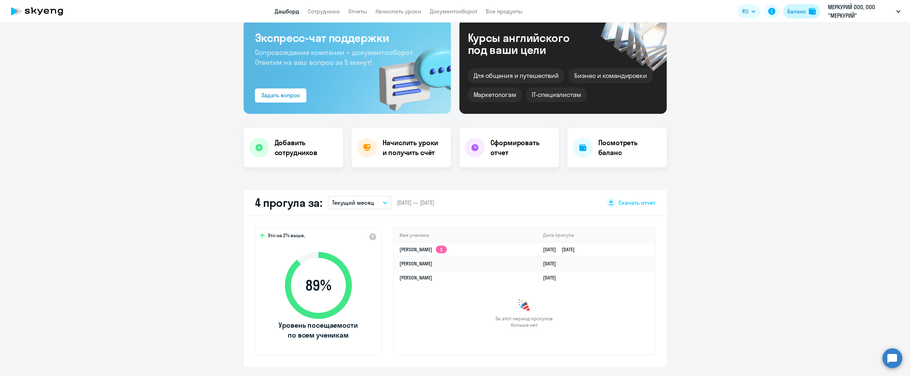
click at [806, 15] on button "Баланс" at bounding box center [801, 11] width 37 height 14
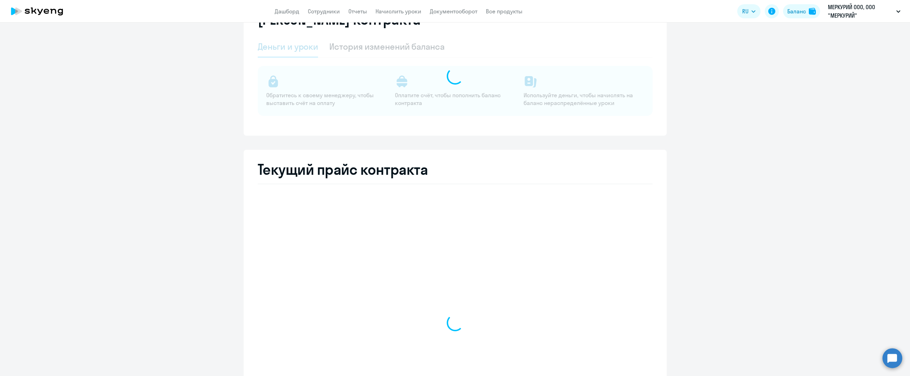
select select "english_adult_not_native_speaker"
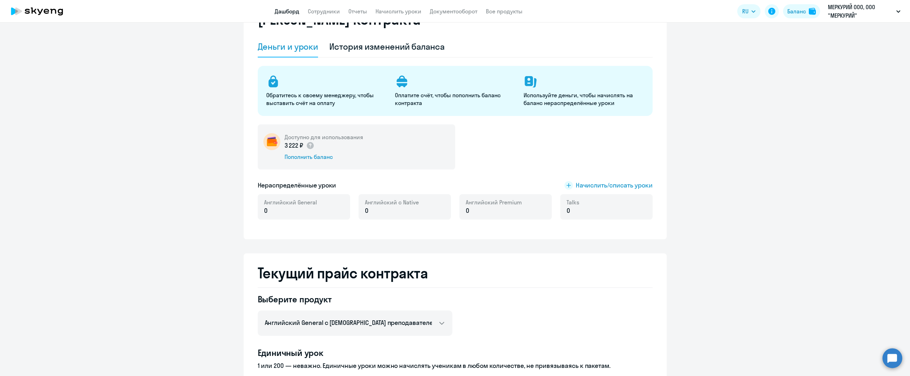
click at [294, 13] on link "Дашборд" at bounding box center [287, 11] width 25 height 7
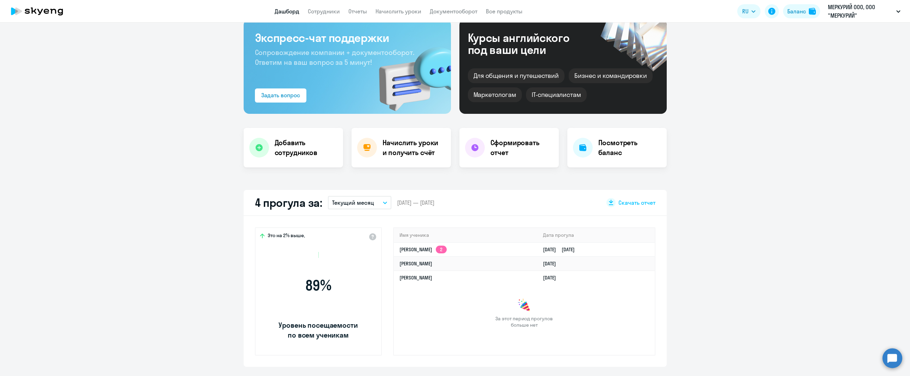
scroll to position [89, 0]
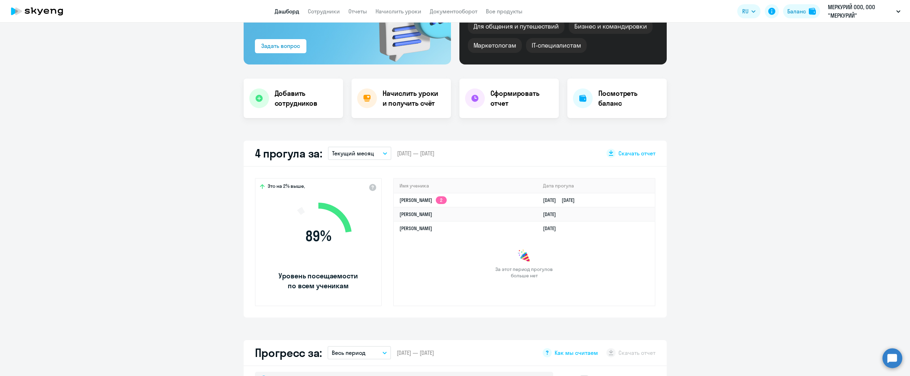
select select "30"
click at [330, 16] on app-header "Дашборд Сотрудники Отчеты Начислить уроки Документооборот Все продукты Дашборд …" at bounding box center [455, 11] width 910 height 23
click at [324, 8] on link "Сотрудники" at bounding box center [324, 11] width 32 height 7
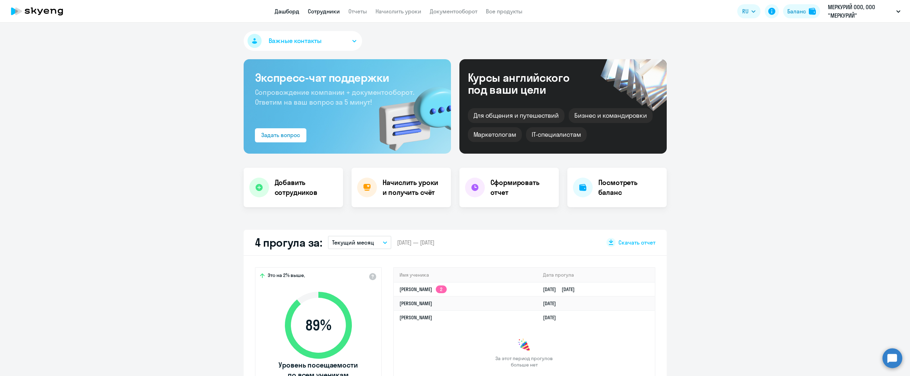
select select "30"
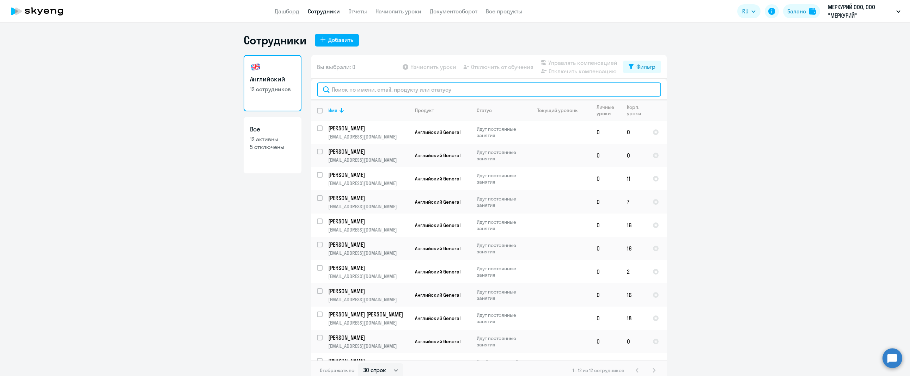
click at [354, 93] on input "text" at bounding box center [489, 89] width 344 height 14
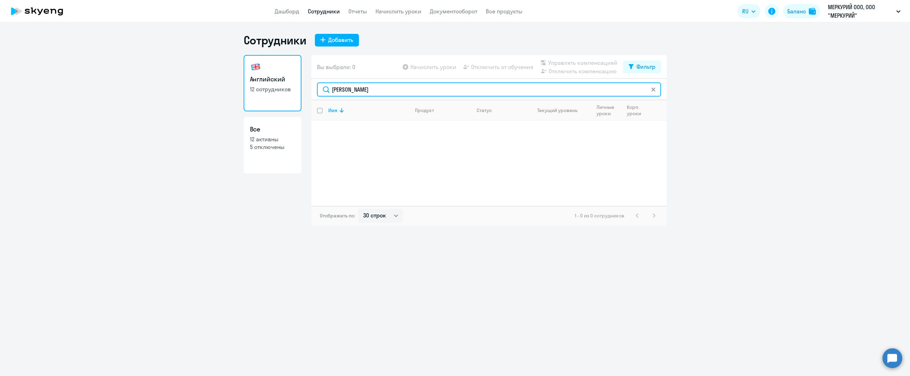
click at [350, 88] on input "[PERSON_NAME]" at bounding box center [489, 89] width 344 height 14
type input "[PERSON_NAME]"
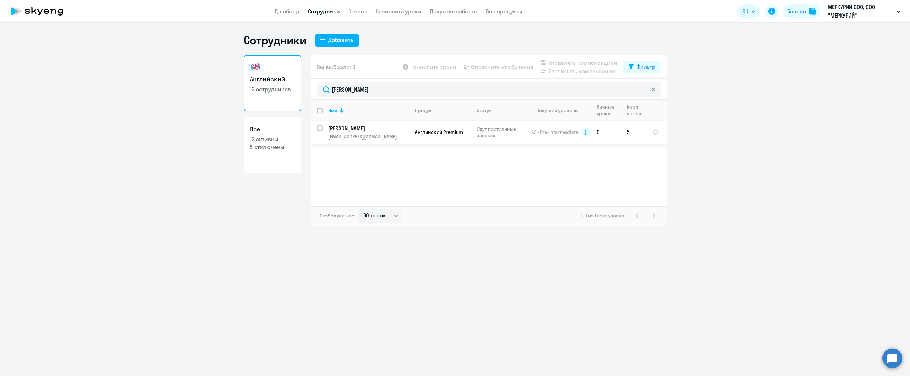
click at [375, 132] on p "[PERSON_NAME]" at bounding box center [368, 128] width 80 height 8
select select "english"
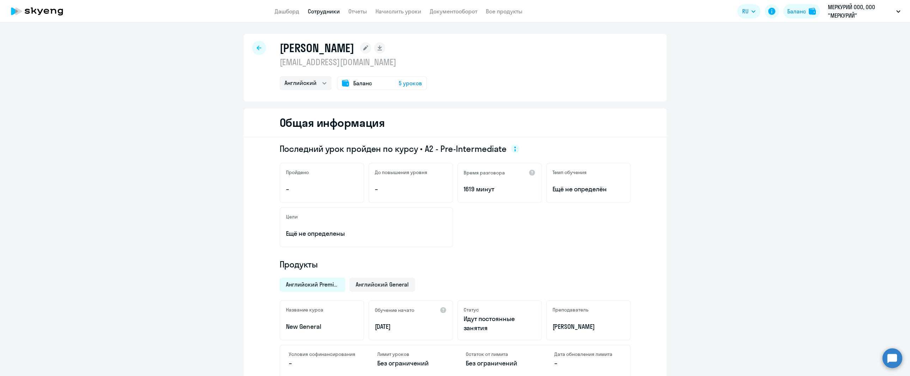
click at [399, 81] on span "5 уроков" at bounding box center [410, 83] width 23 height 8
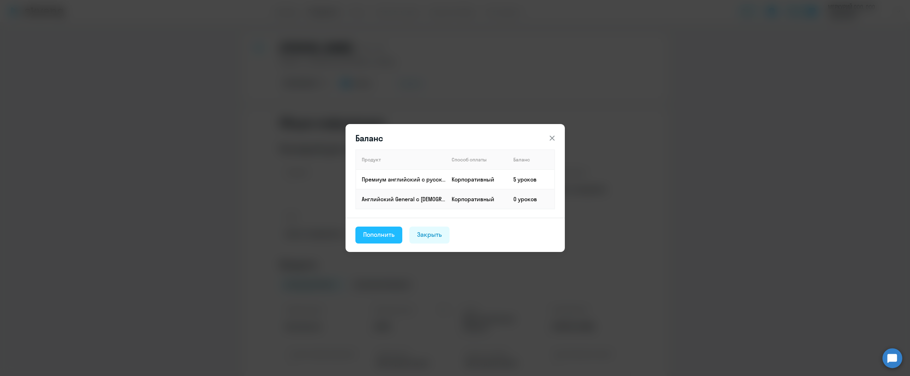
click at [371, 234] on div "Пополнить" at bounding box center [379, 234] width 32 height 9
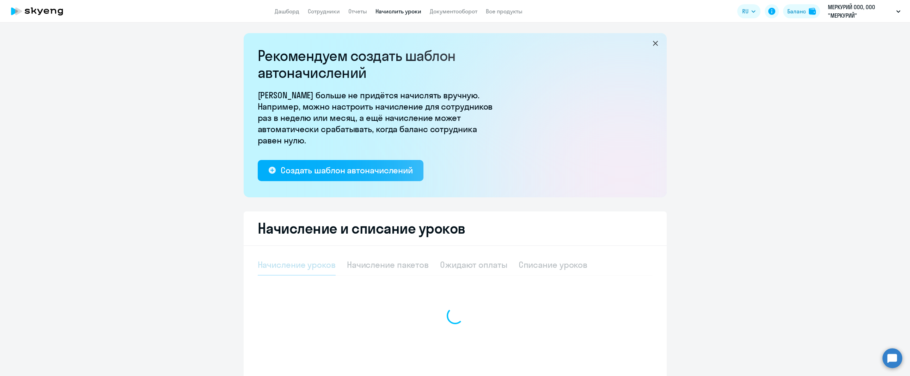
select select "10"
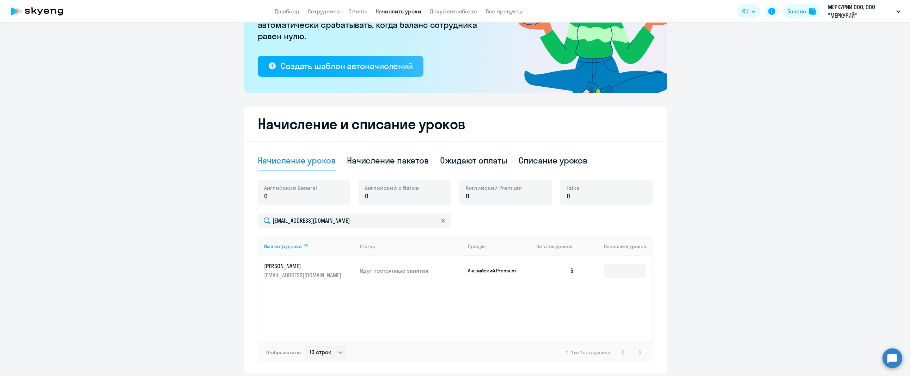
scroll to position [106, 0]
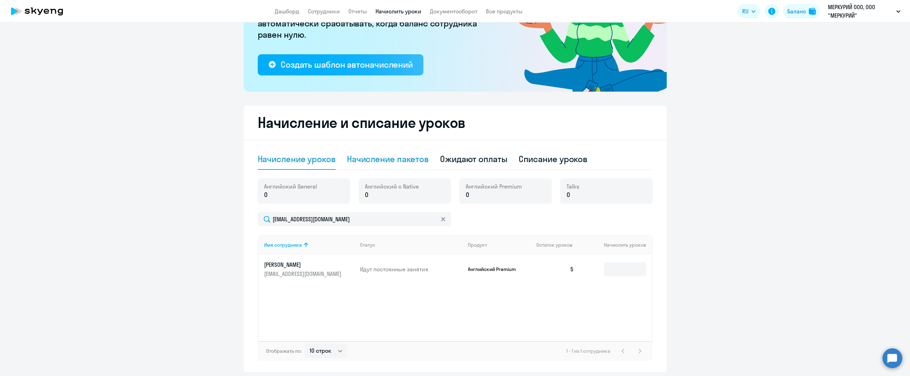
click at [403, 159] on div "Начисление пакетов" at bounding box center [388, 158] width 82 height 11
select select "10"
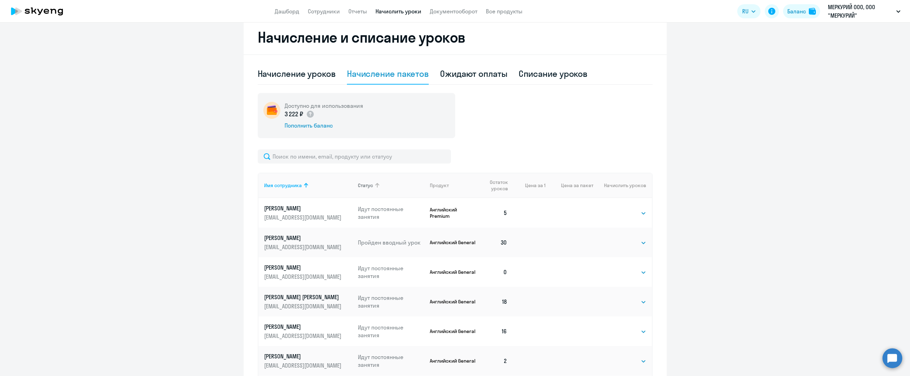
scroll to position [212, 0]
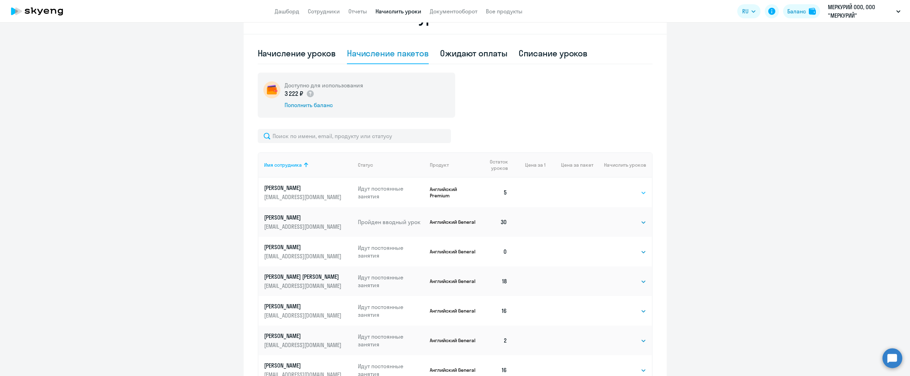
click at [630, 194] on select "Выбрать 4 8 16 32 64 96 128" at bounding box center [631, 193] width 29 height 8
select select "4"
click at [617, 189] on select "Выбрать 4 8 16 32 64 96 128" at bounding box center [631, 193] width 29 height 8
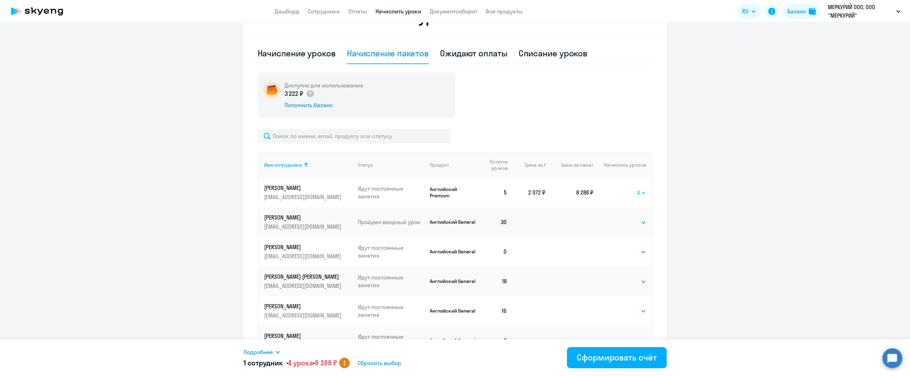
click at [637, 193] on select "Выбрать 4 8 16 32 64 96 128" at bounding box center [641, 193] width 9 height 8
select select
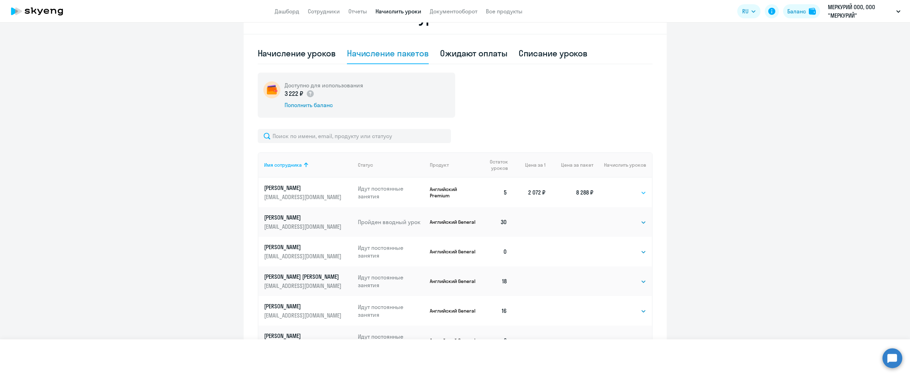
click at [637, 189] on select "Выбрать 4 8 16 32 64 96 128" at bounding box center [641, 193] width 9 height 8
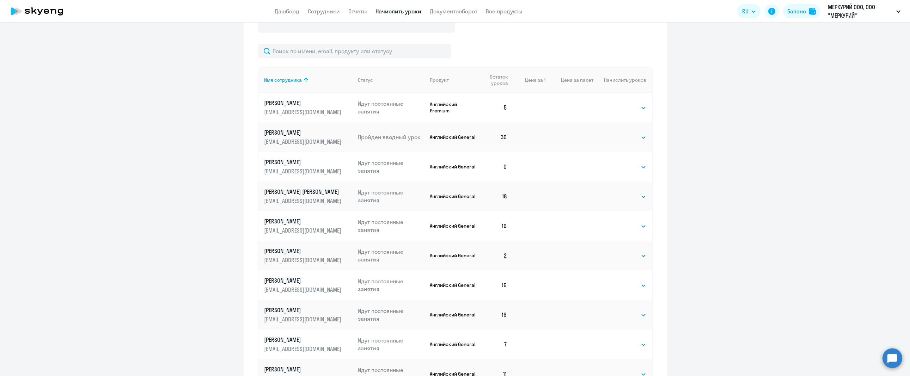
scroll to position [227, 0]
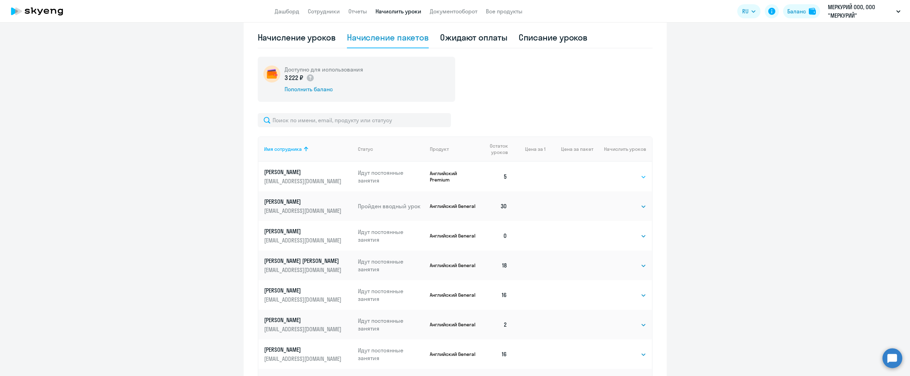
click at [639, 177] on select "Выбрать 4 8 16 32 64 96 128" at bounding box center [631, 177] width 29 height 8
click at [667, 158] on ng-component "Рекомендуем создать шаблон автоначислений Уроки больше не придётся начислять вр…" at bounding box center [455, 147] width 910 height 683
click at [637, 205] on select "Выбрать 4 8 16 32 64 96 128" at bounding box center [631, 206] width 29 height 8
click at [670, 172] on ng-component "Рекомендуем создать шаблон автоначислений Уроки больше не придётся начислять вр…" at bounding box center [455, 147] width 910 height 683
click at [320, 33] on div "Начисление уроков" at bounding box center [297, 37] width 78 height 11
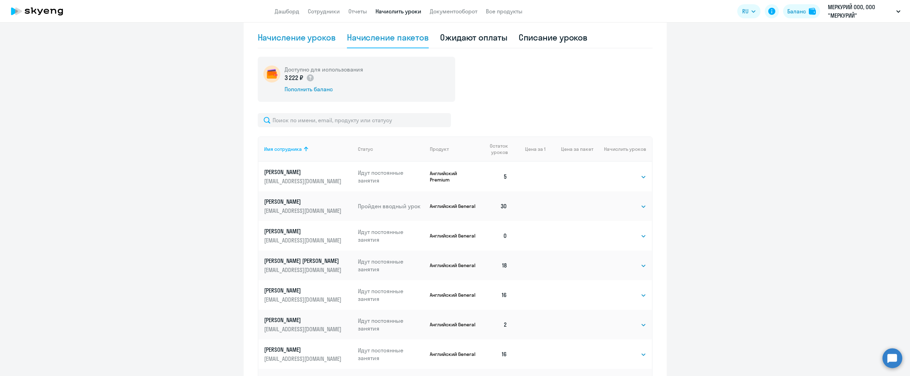
select select "10"
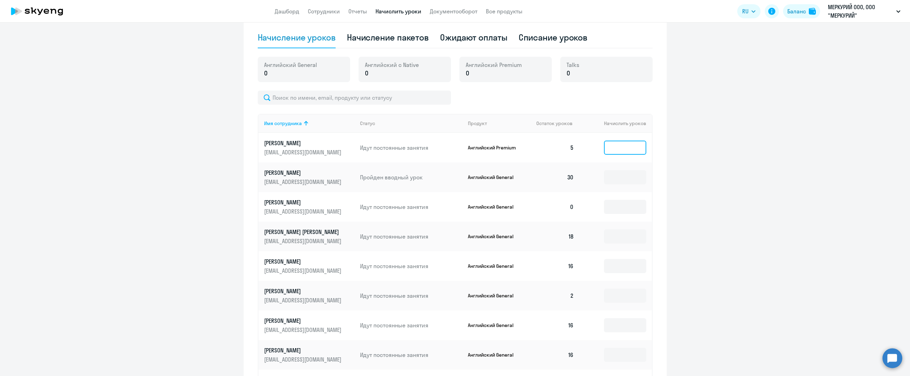
click at [622, 148] on input at bounding box center [625, 148] width 42 height 14
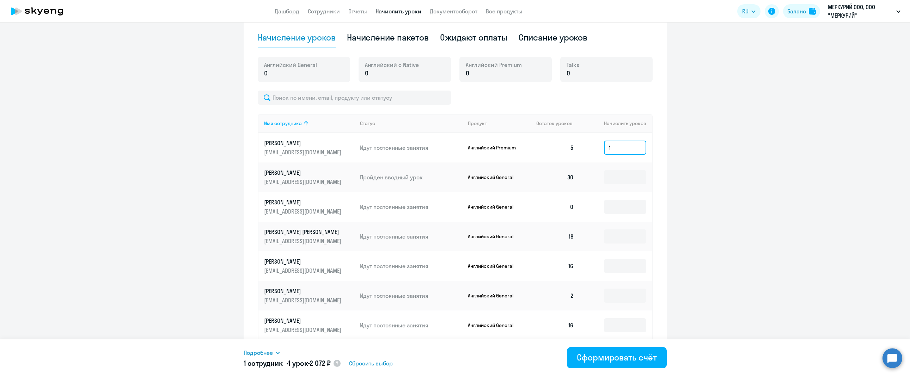
type input "1"
click at [709, 147] on ng-component "Рекомендуем создать шаблон автоначислений Уроки больше не придётся начислять вр…" at bounding box center [455, 133] width 910 height 654
click at [632, 146] on input "1" at bounding box center [625, 148] width 42 height 14
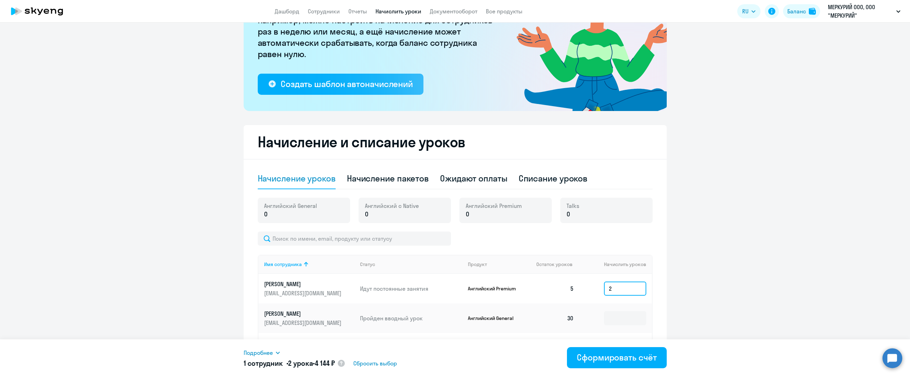
type input "2"
click at [78, 73] on ng-component "Рекомендуем создать шаблон автоначислений Уроки больше не придётся начислять вр…" at bounding box center [455, 274] width 910 height 654
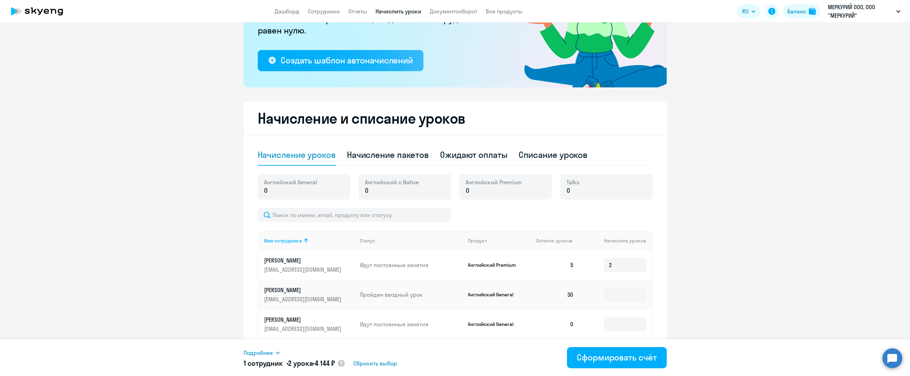
scroll to position [263, 0]
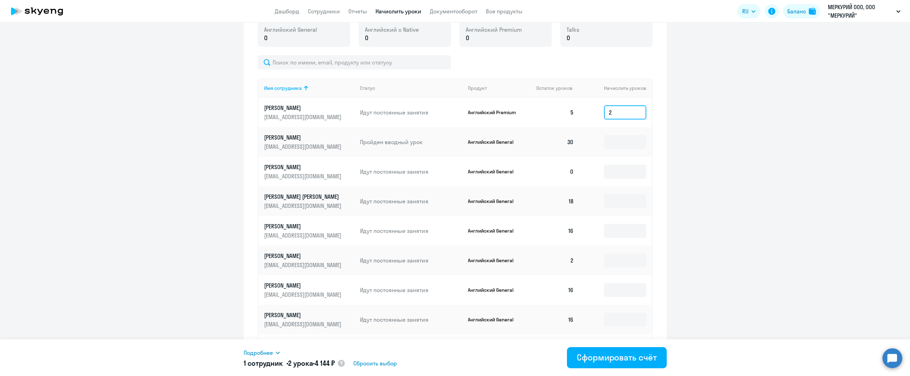
click at [619, 113] on input "2" at bounding box center [625, 112] width 42 height 14
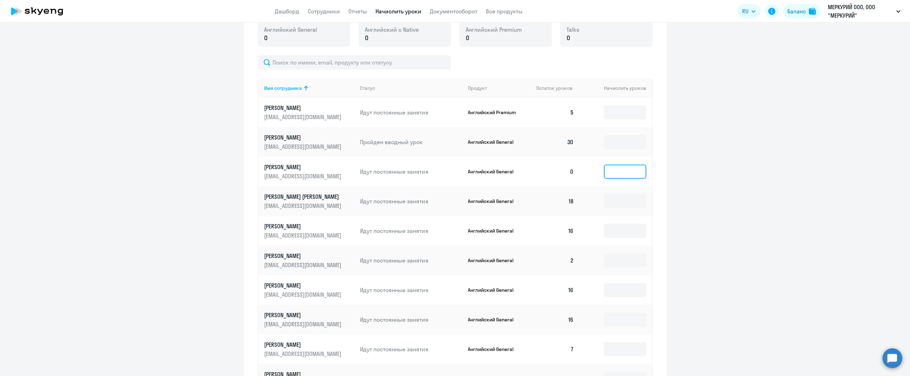
click at [622, 175] on input at bounding box center [625, 172] width 42 height 14
type input "1"
type input "2"
type input "3"
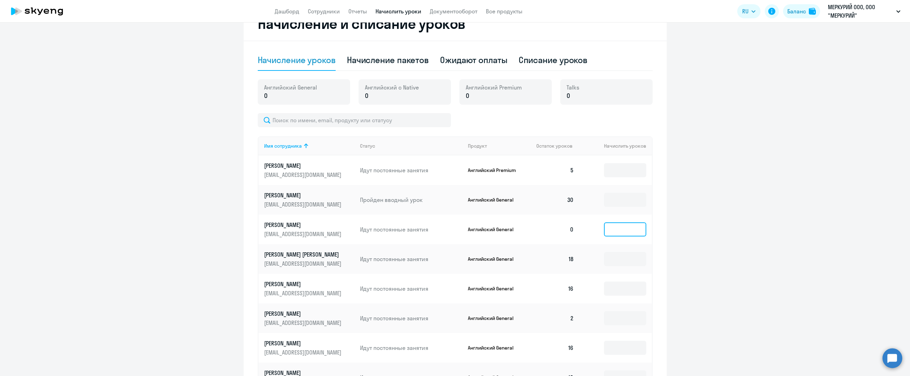
scroll to position [122, 0]
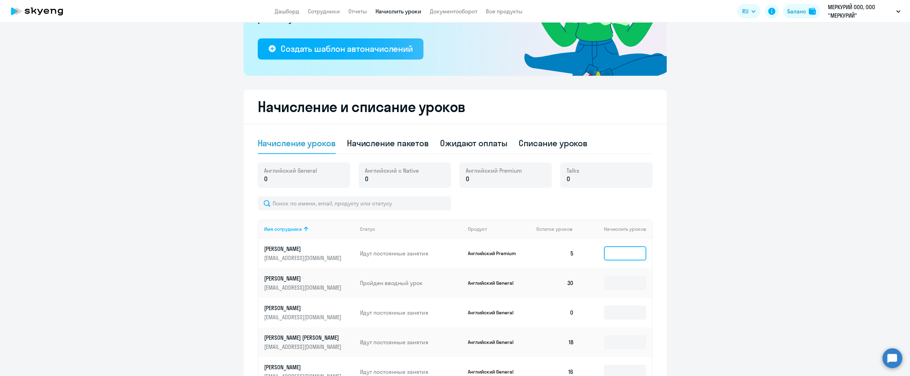
click at [618, 255] on input at bounding box center [625, 253] width 42 height 14
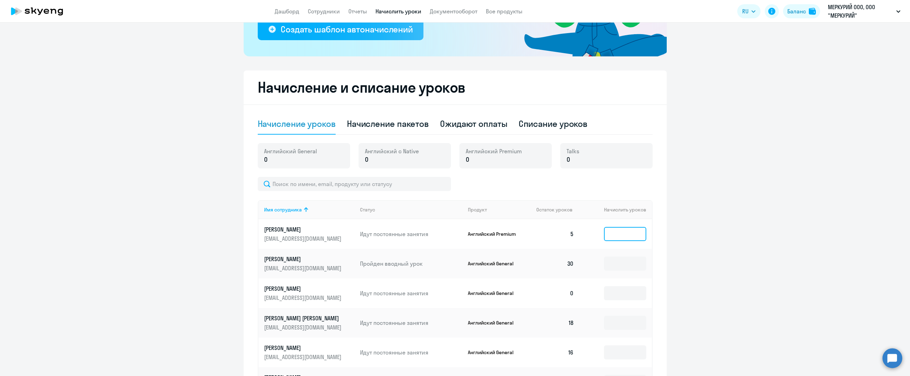
scroll to position [35, 0]
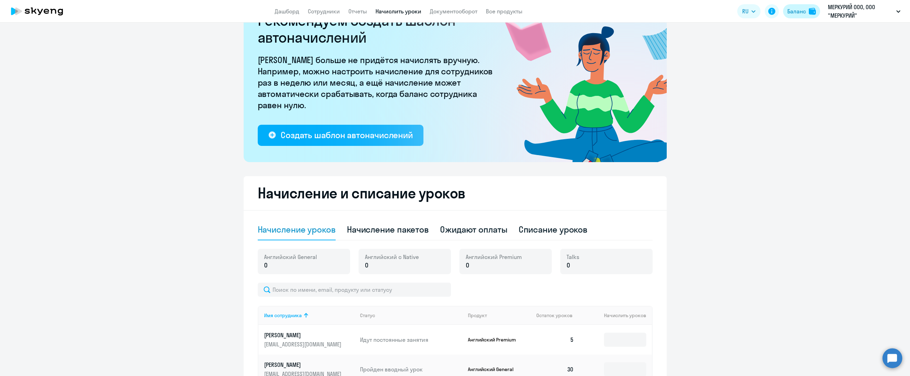
click at [803, 12] on div "Баланс" at bounding box center [796, 11] width 19 height 8
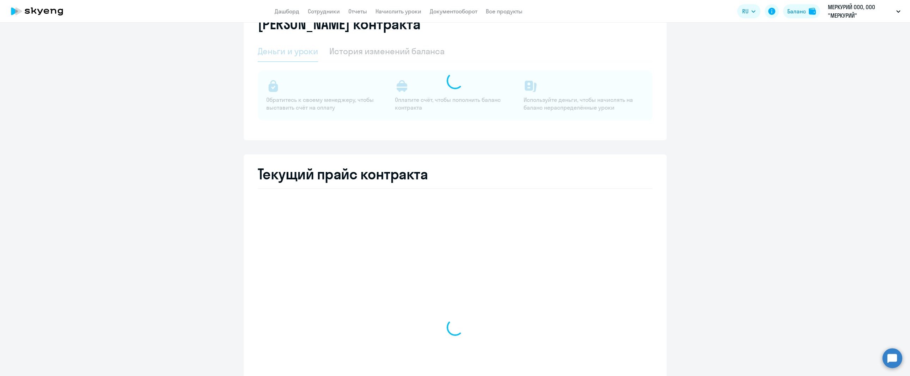
select select "english_adult_not_native_speaker"
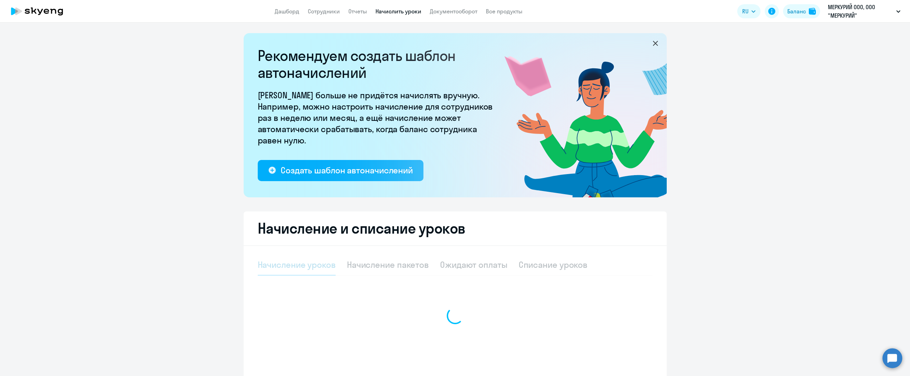
select select "10"
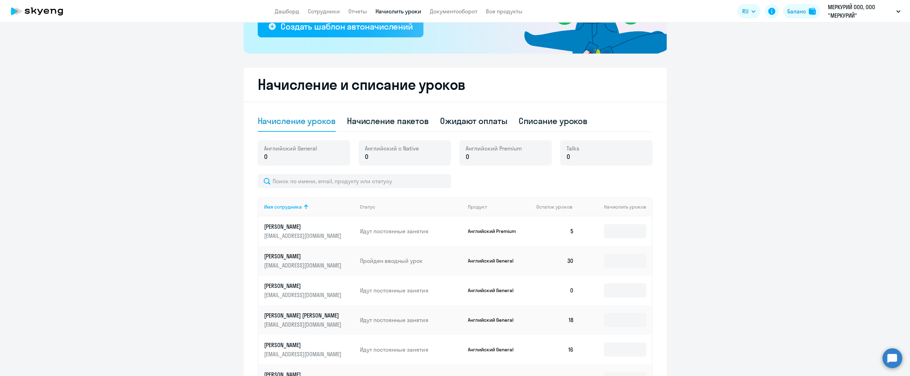
scroll to position [247, 0]
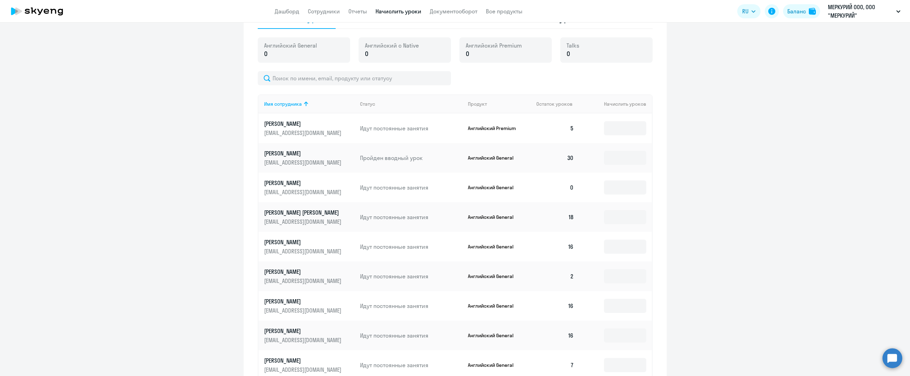
click at [621, 145] on td at bounding box center [616, 158] width 72 height 30
click at [625, 130] on input at bounding box center [625, 128] width 42 height 14
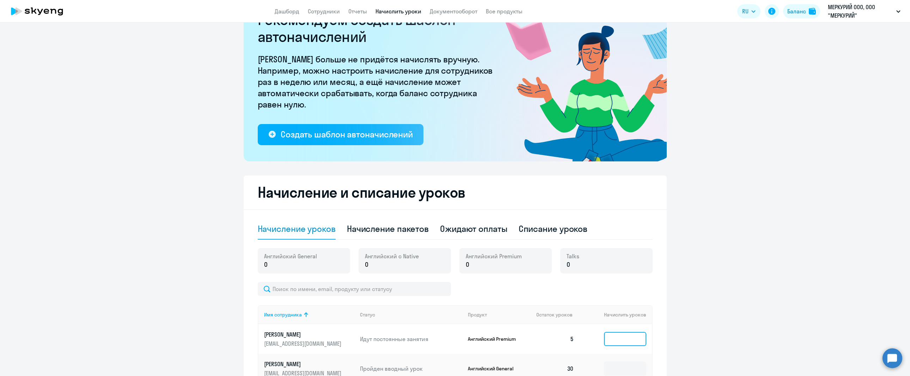
scroll to position [0, 0]
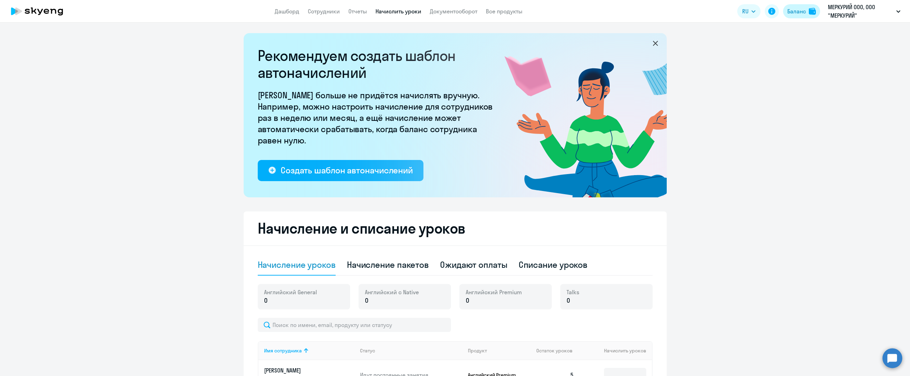
click at [793, 15] on div "Баланс" at bounding box center [796, 11] width 19 height 8
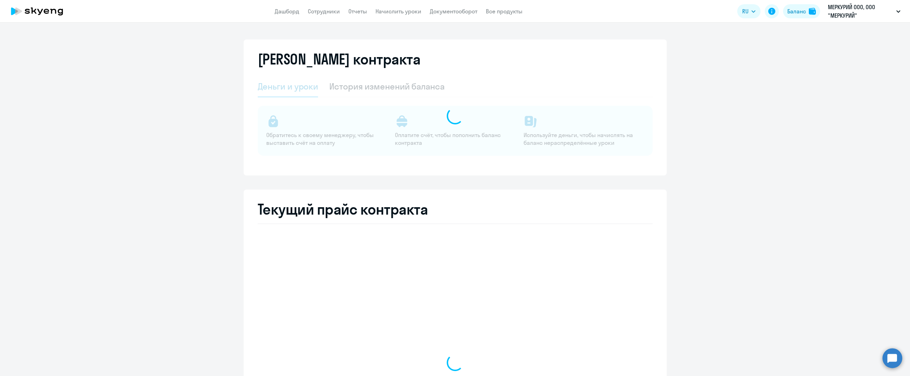
select select "english_adult_not_native_speaker"
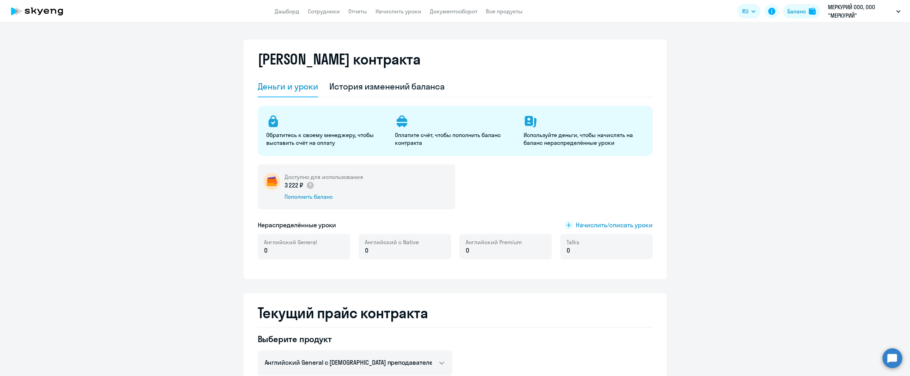
click at [286, 250] on p "0" at bounding box center [290, 250] width 53 height 9
click at [577, 224] on span "Начислить/списать уроки" at bounding box center [614, 225] width 77 height 9
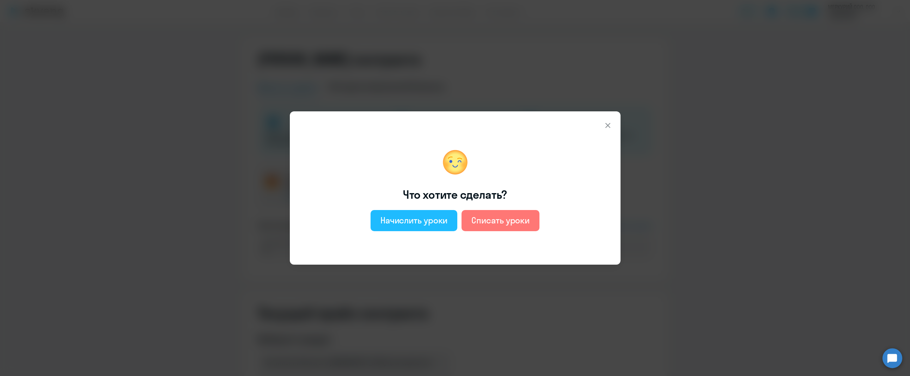
click at [425, 226] on div "Начислить уроки" at bounding box center [413, 220] width 67 height 11
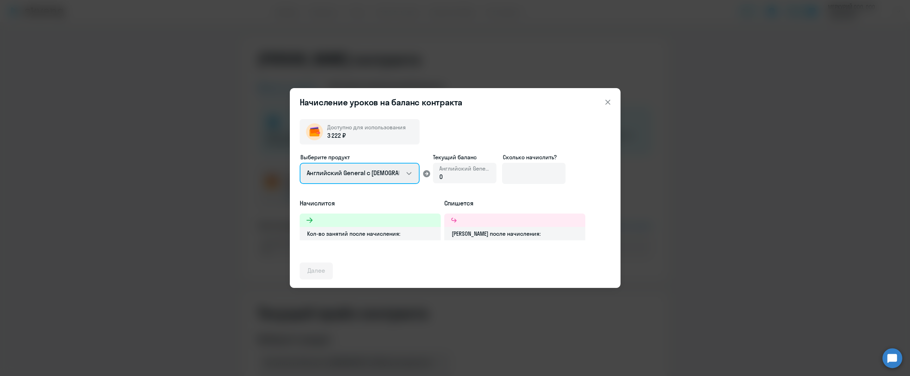
click at [376, 172] on select "Английский General с [DEMOGRAPHIC_DATA] преподавателем Английский General с [DE…" at bounding box center [360, 173] width 120 height 21
select select "english_adult_not_native_speaker_premium"
click at [300, 163] on select "Английский General с [DEMOGRAPHIC_DATA] преподавателем Английский General с [DE…" at bounding box center [360, 173] width 120 height 21
click at [457, 177] on div "0" at bounding box center [464, 176] width 51 height 9
click at [528, 173] on input at bounding box center [533, 173] width 63 height 21
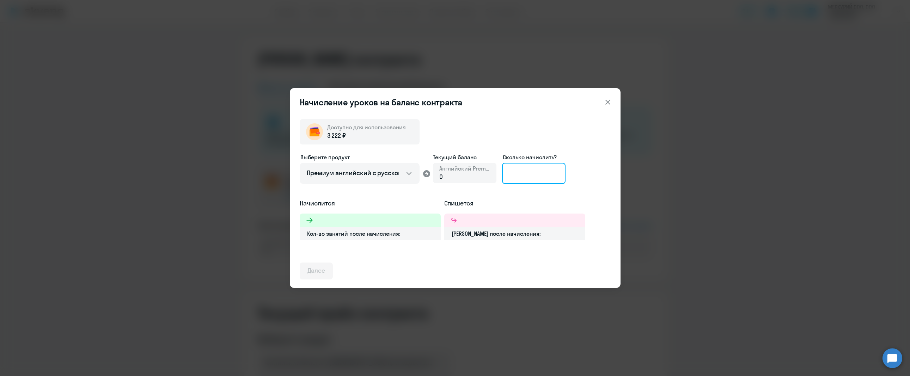
type input "1"
type input "2"
type input "1"
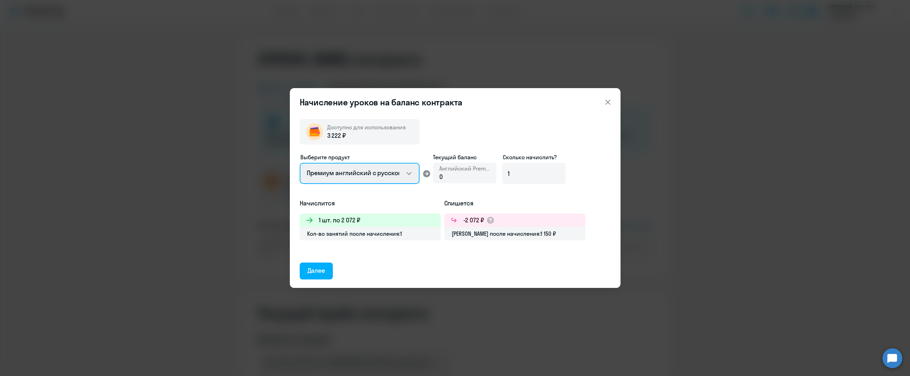
click at [412, 174] on select "Английский General с [DEMOGRAPHIC_DATA] преподавателем Английский General с [DE…" at bounding box center [360, 173] width 120 height 21
click at [300, 163] on select "Английский General с [DEMOGRAPHIC_DATA] преподавателем Английский General с [DE…" at bounding box center [360, 173] width 120 height 21
click at [411, 180] on select "Английский General с [DEMOGRAPHIC_DATA] преподавателем Английский General с [DE…" at bounding box center [360, 173] width 120 height 21
select select "english_adult_not_native_speaker_premium"
click at [300, 163] on select "Английский General с [DEMOGRAPHIC_DATA] преподавателем Английский General с [DE…" at bounding box center [360, 173] width 120 height 21
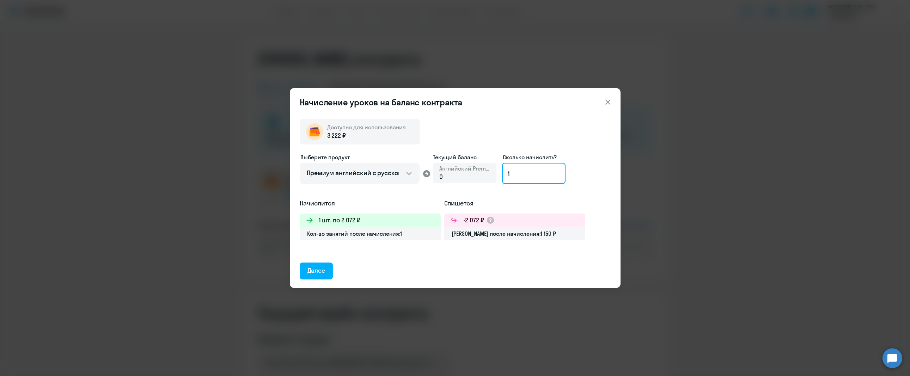
click at [529, 172] on input "1" at bounding box center [533, 173] width 63 height 21
click at [604, 99] on icon at bounding box center [608, 102] width 8 height 8
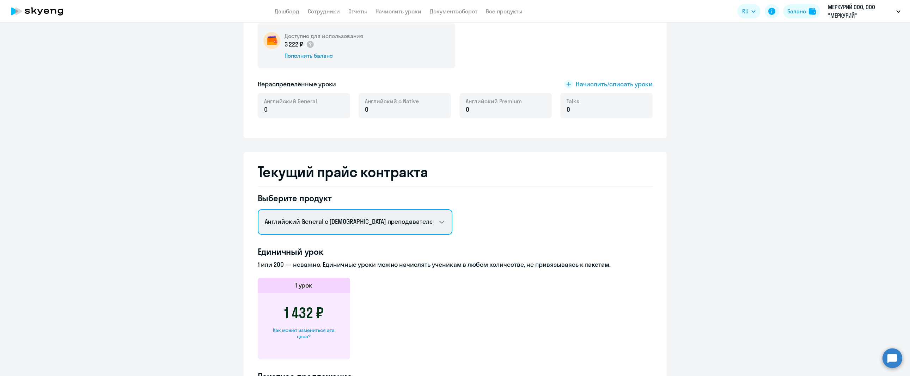
click at [397, 227] on select "Английский General с русскоговорящим преподавателем Английский General с [DEMOG…" at bounding box center [355, 221] width 195 height 25
select select "english_adult_not_native_speaker_premium"
click at [258, 209] on select "Английский General с русскоговорящим преподавателем Английский General с [DEMOG…" at bounding box center [355, 221] width 195 height 25
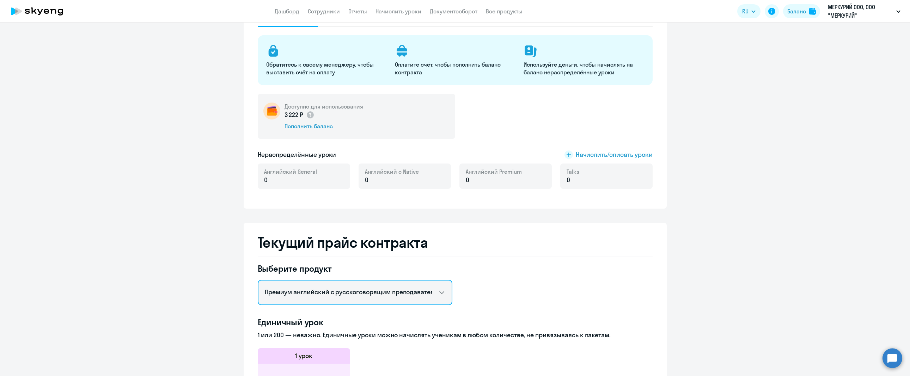
scroll to position [0, 0]
